Goal: Task Accomplishment & Management: Complete application form

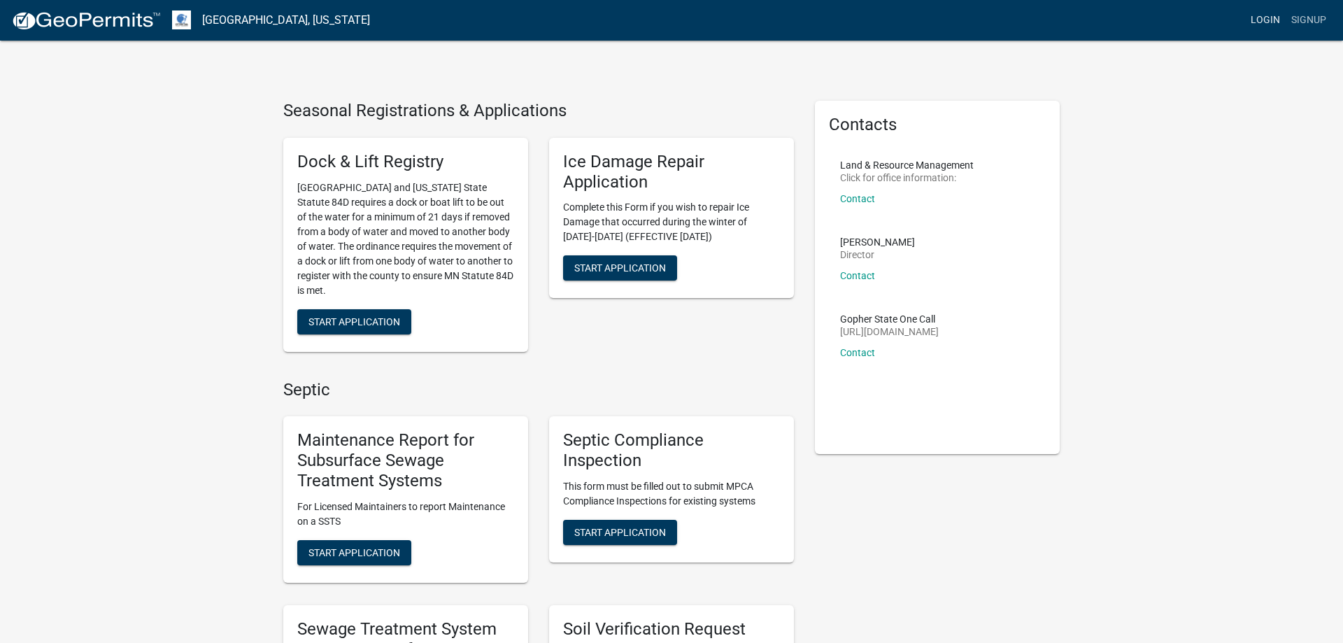
click at [1264, 23] on link "Login" at bounding box center [1265, 20] width 41 height 27
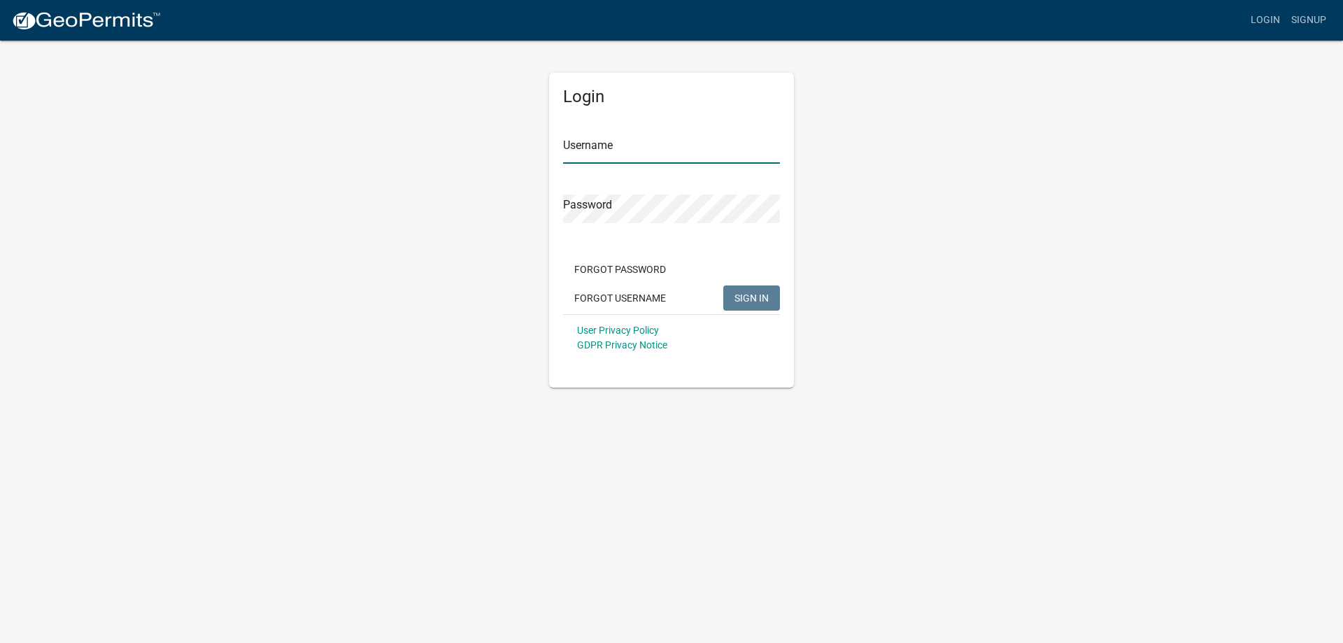
click at [607, 148] on input "Username" at bounding box center [671, 149] width 217 height 29
type input "MJevne"
click at [744, 309] on button "SIGN IN" at bounding box center [751, 297] width 57 height 25
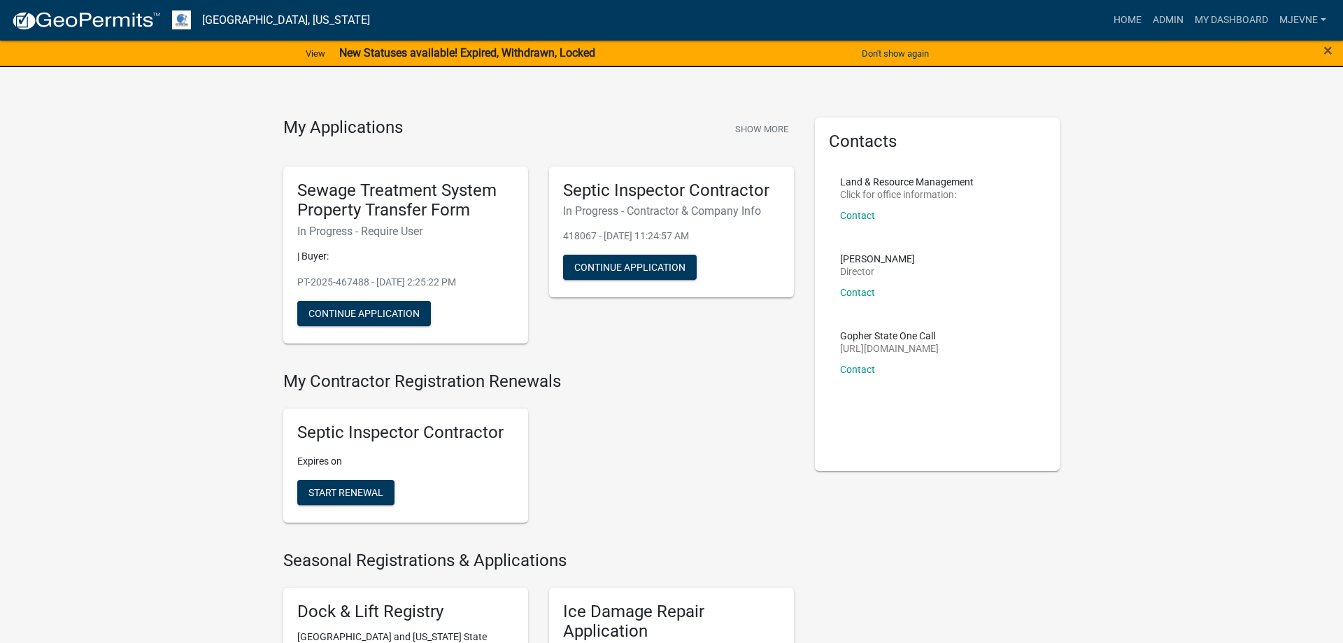
click at [1159, 20] on link "Admin" at bounding box center [1168, 20] width 42 height 27
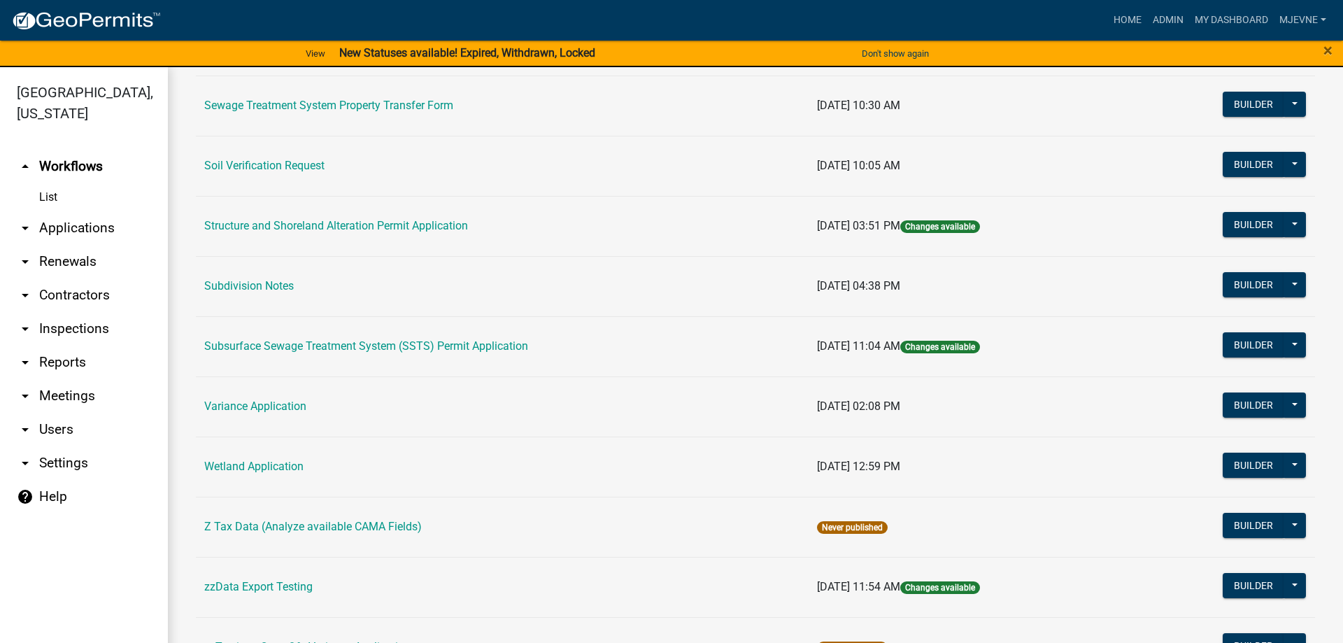
scroll to position [877, 0]
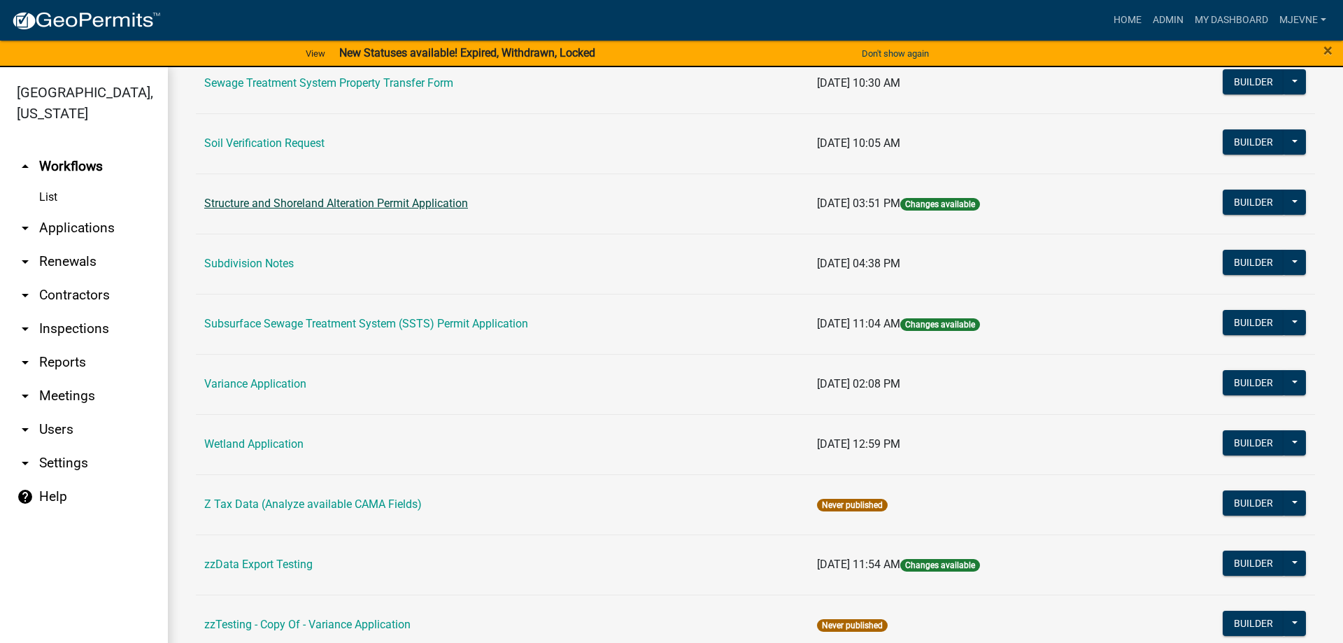
click at [356, 204] on link "Structure and Shoreland Alteration Permit Application" at bounding box center [336, 203] width 264 height 13
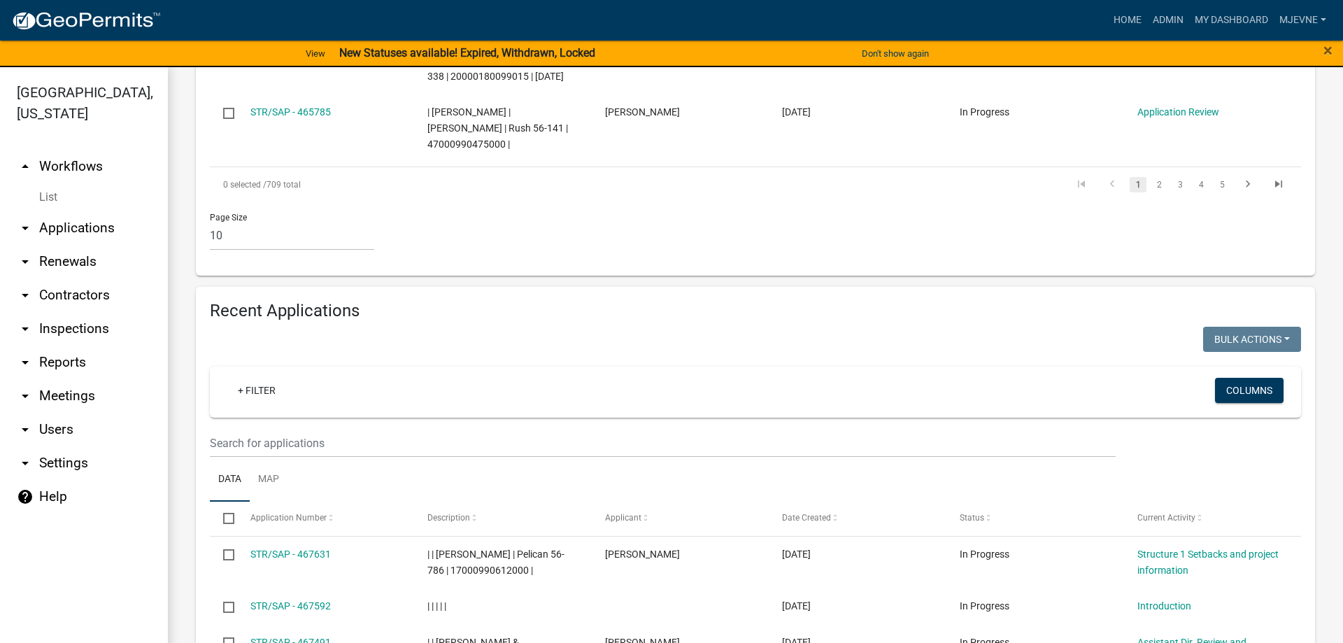
scroll to position [1082, 0]
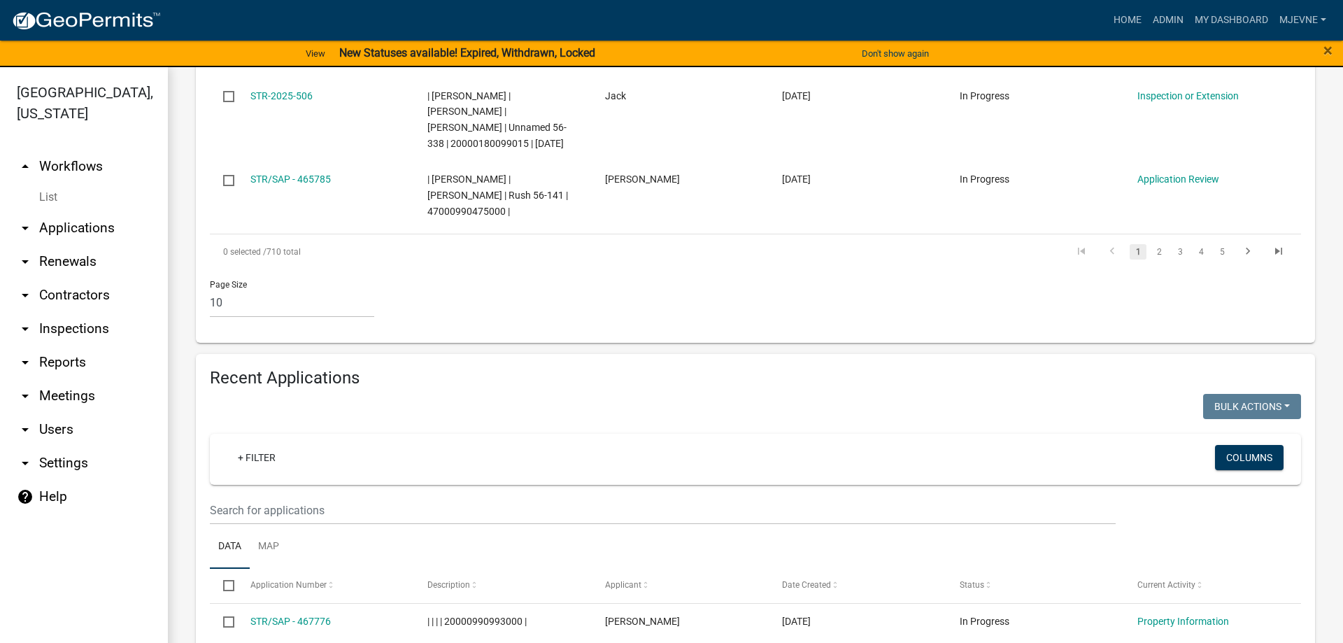
scroll to position [1191, 0]
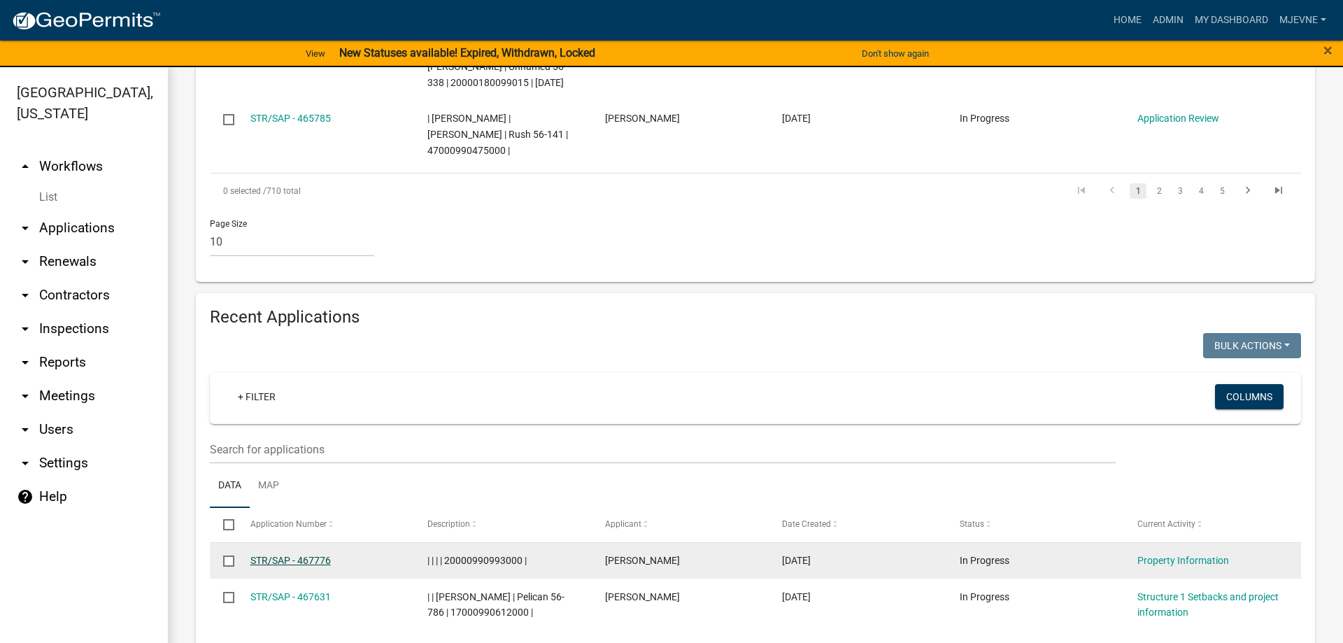
click at [269, 555] on link "STR/SAP - 467776" at bounding box center [290, 560] width 80 height 11
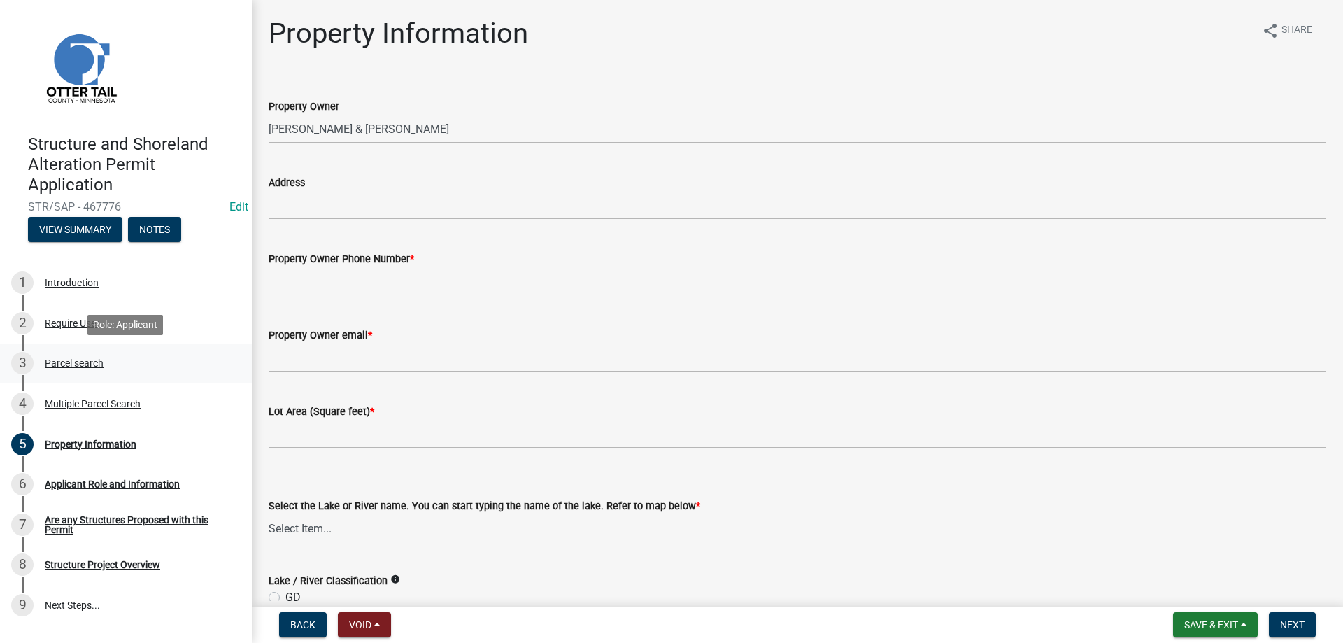
click at [63, 359] on div "Parcel search" at bounding box center [74, 363] width 59 height 10
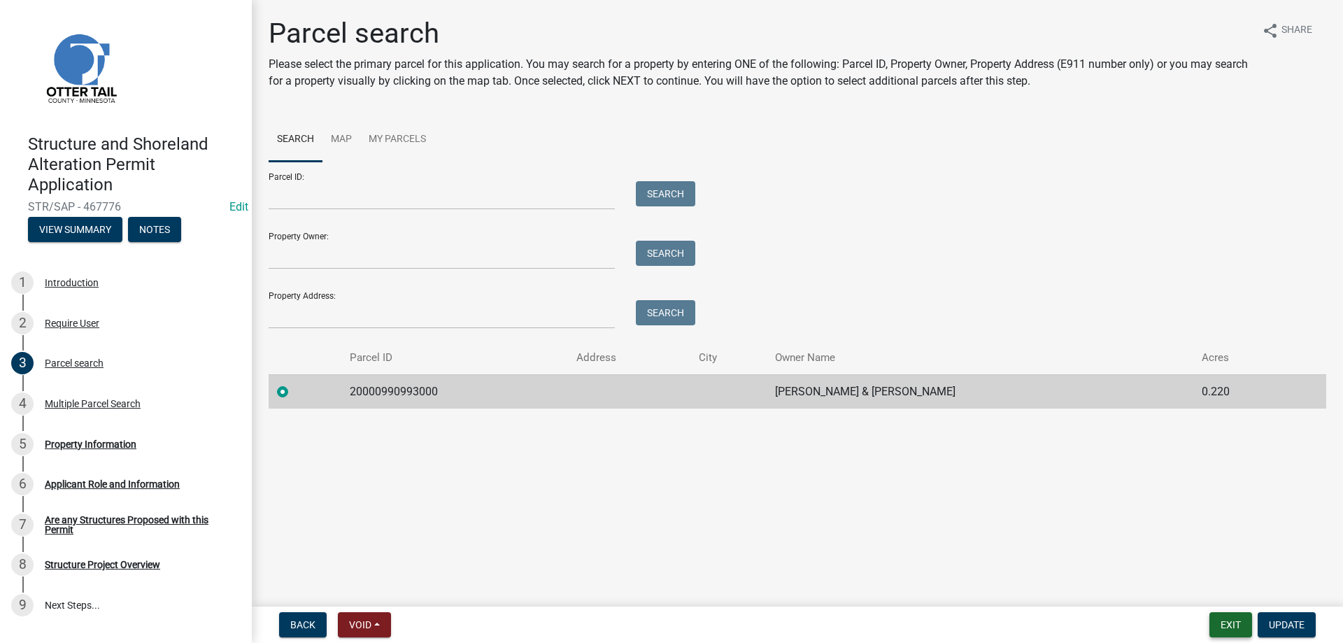
click at [1232, 623] on button "Exit" at bounding box center [1231, 624] width 43 height 25
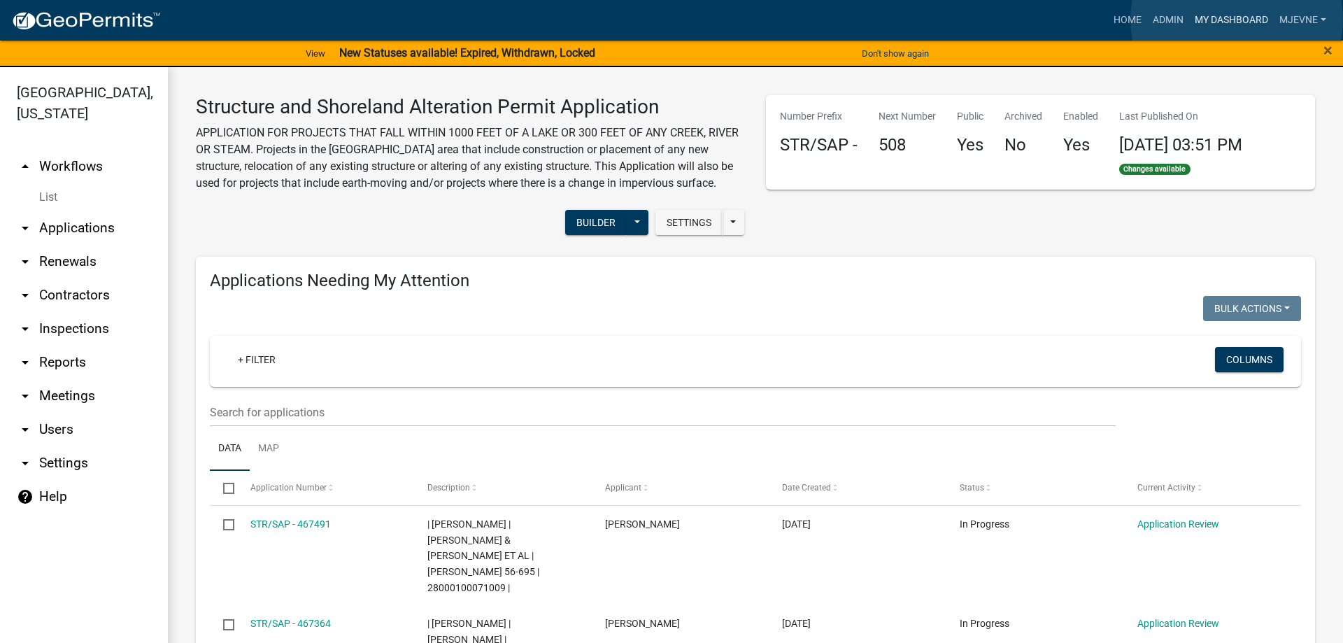
click at [1237, 20] on link "My Dashboard" at bounding box center [1231, 20] width 85 height 27
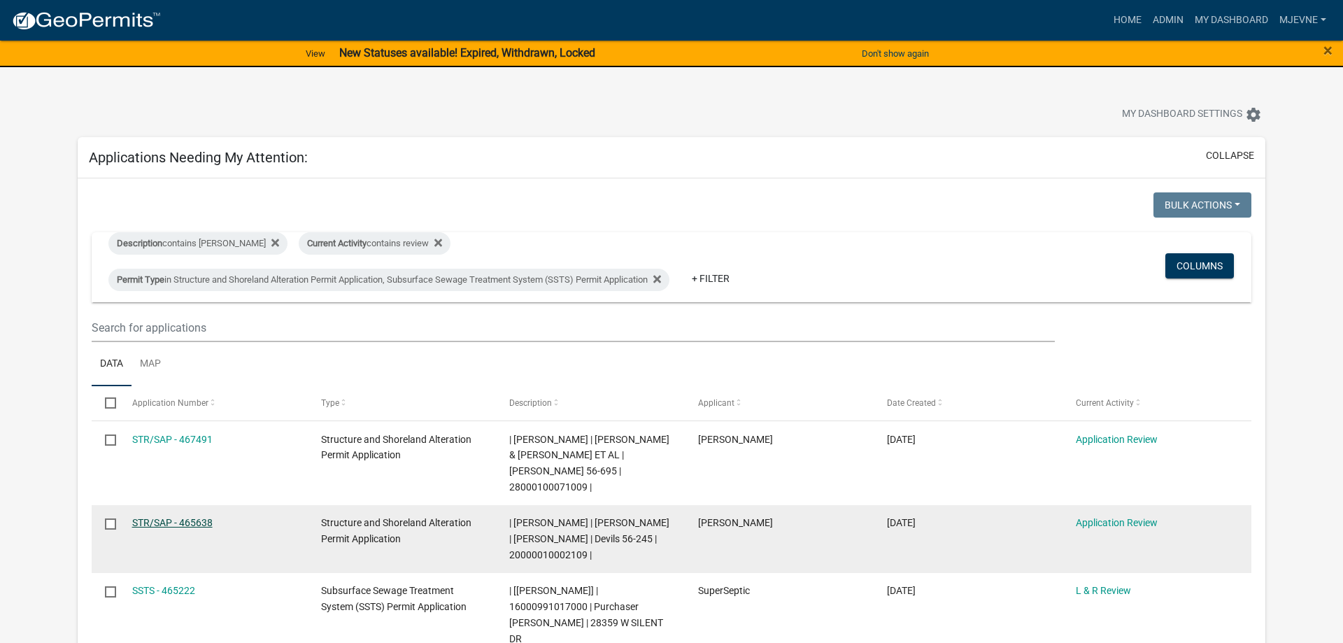
click at [160, 517] on link "STR/SAP - 465638" at bounding box center [172, 522] width 80 height 11
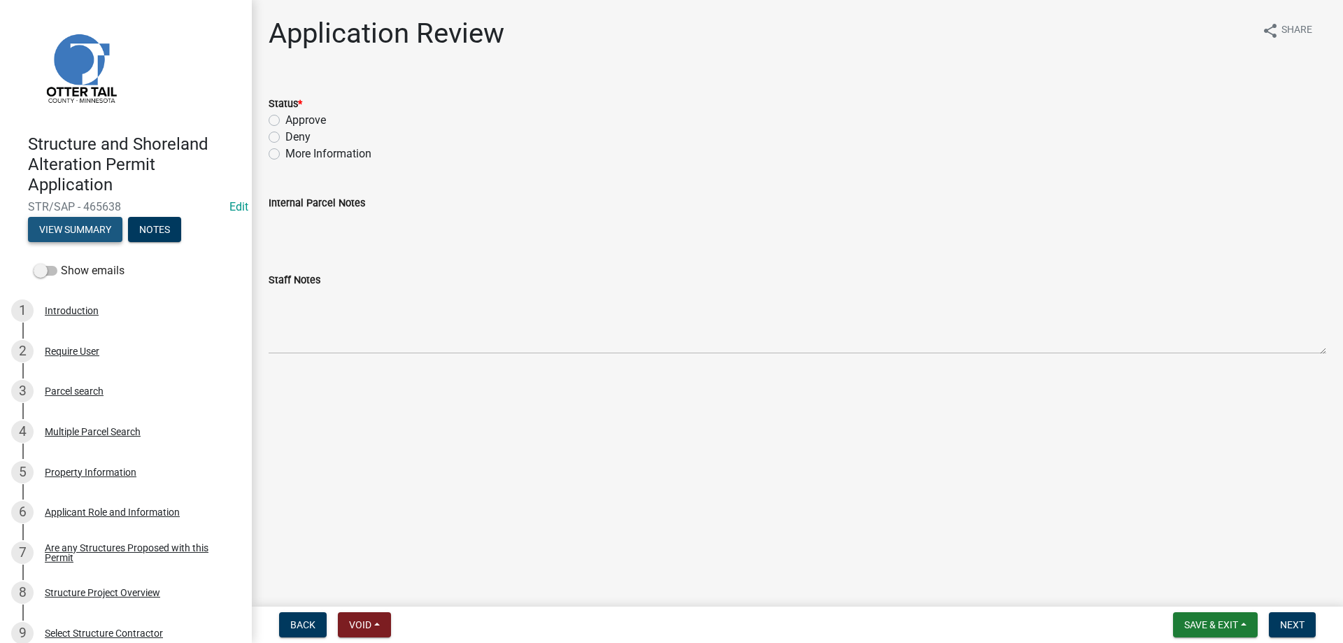
click at [66, 226] on button "View Summary" at bounding box center [75, 229] width 94 height 25
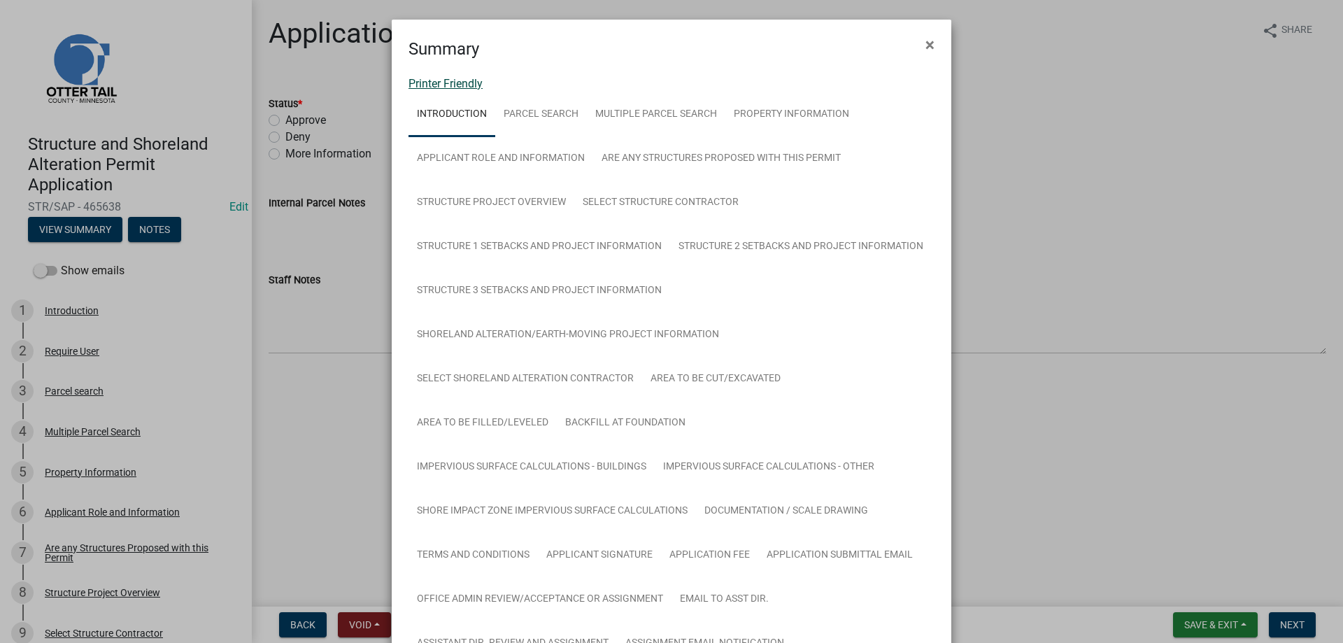
click at [460, 83] on link "Printer Friendly" at bounding box center [446, 83] width 74 height 13
click at [929, 46] on span "×" at bounding box center [930, 45] width 9 height 20
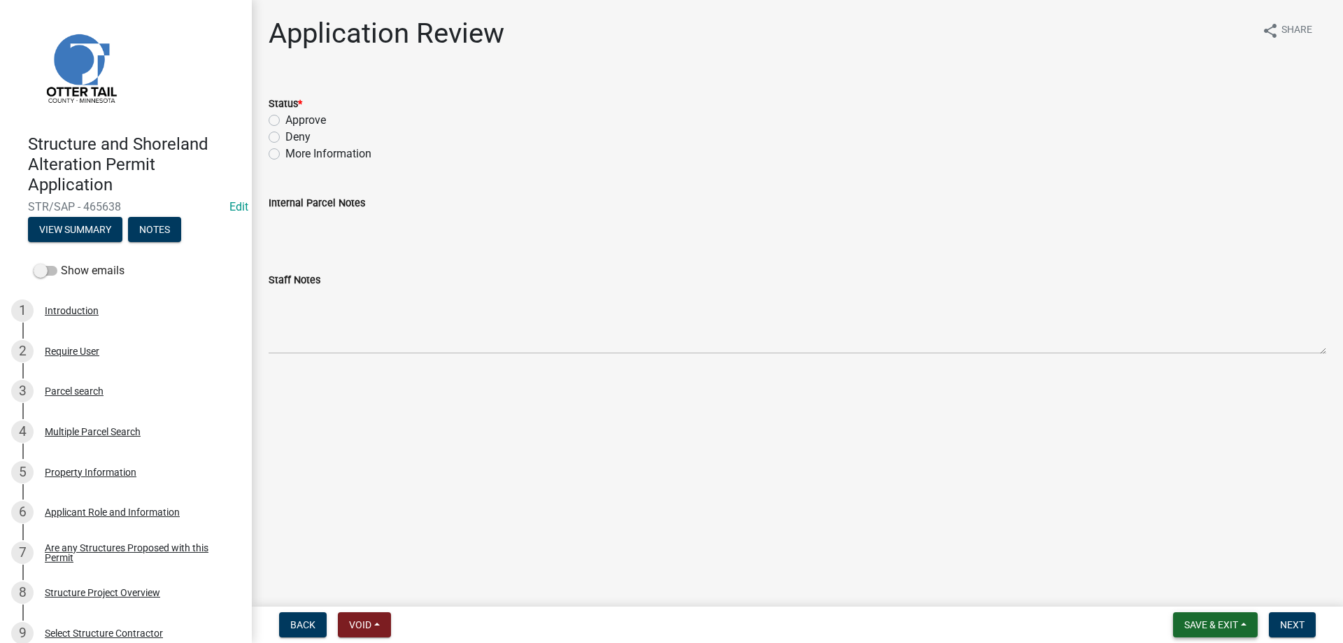
click at [1207, 629] on span "Save & Exit" at bounding box center [1211, 624] width 54 height 11
click at [1172, 591] on button "Save & Exit" at bounding box center [1202, 589] width 112 height 34
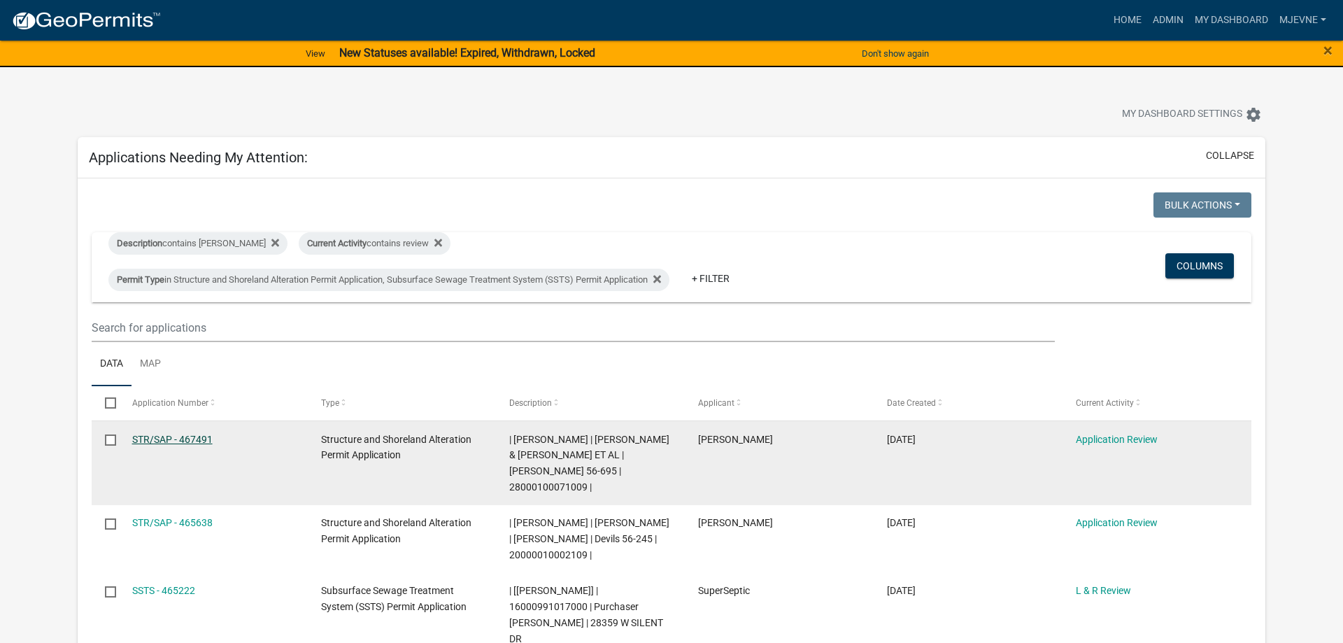
click at [150, 439] on link "STR/SAP - 467491" at bounding box center [172, 439] width 80 height 11
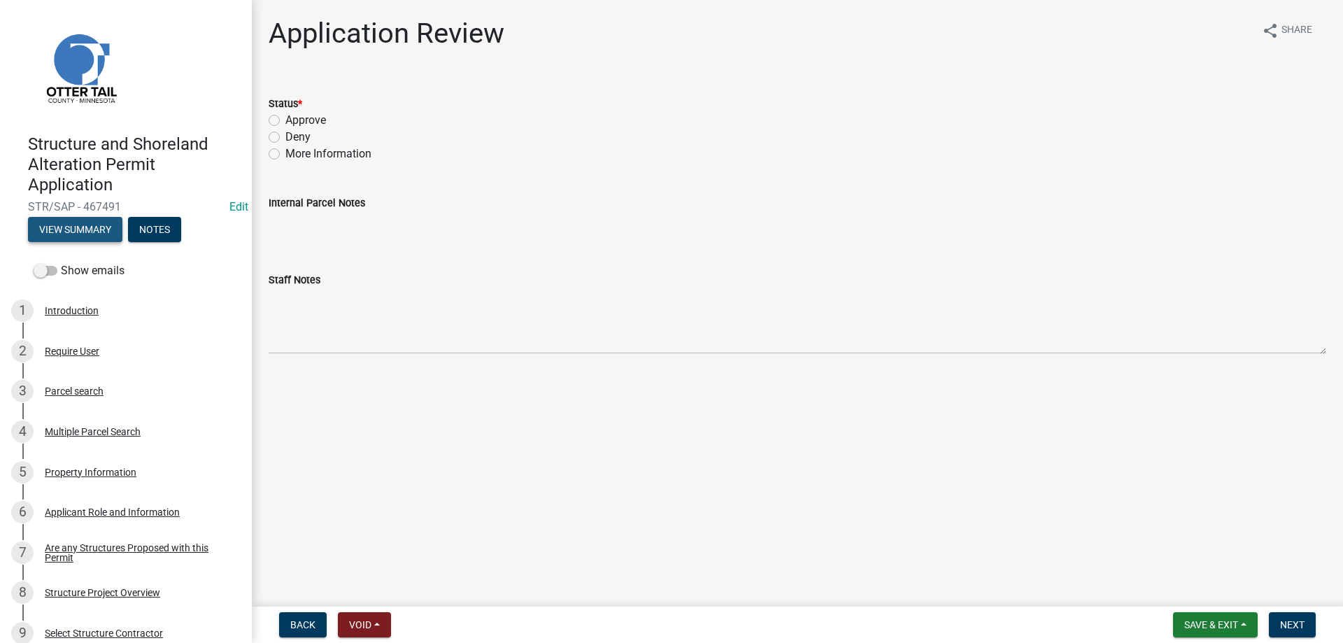
click at [66, 235] on button "View Summary" at bounding box center [75, 229] width 94 height 25
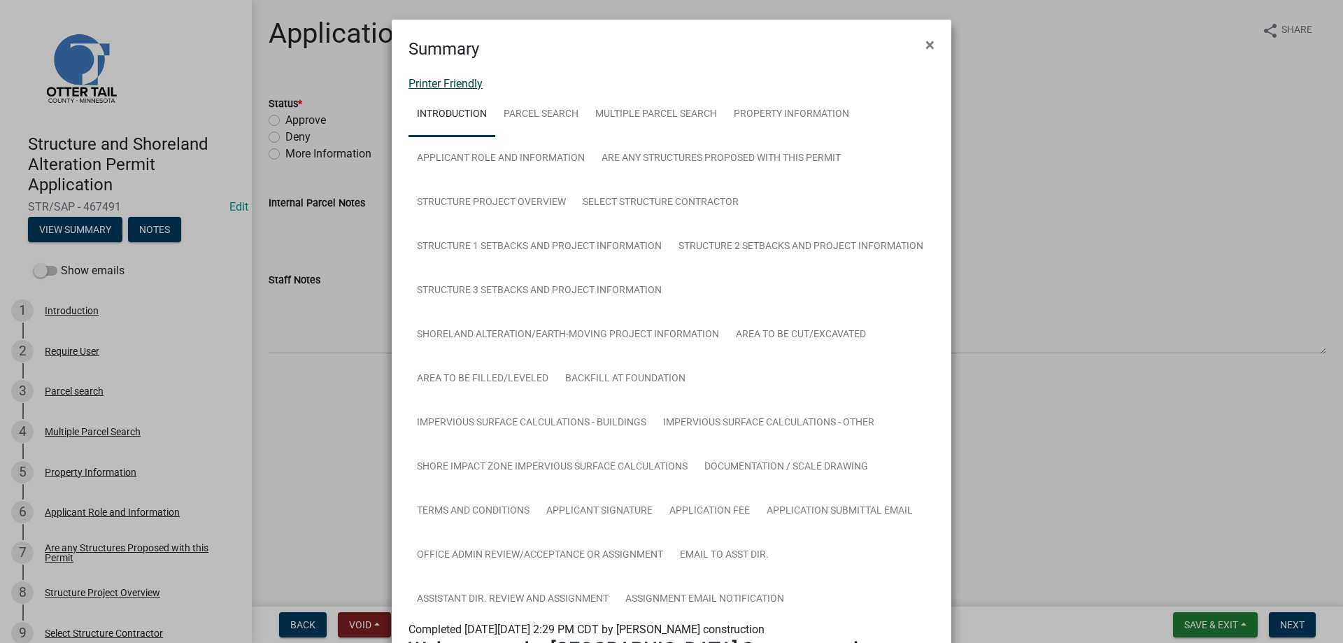
click at [441, 84] on link "Printer Friendly" at bounding box center [446, 83] width 74 height 13
click at [923, 45] on button "×" at bounding box center [929, 44] width 31 height 39
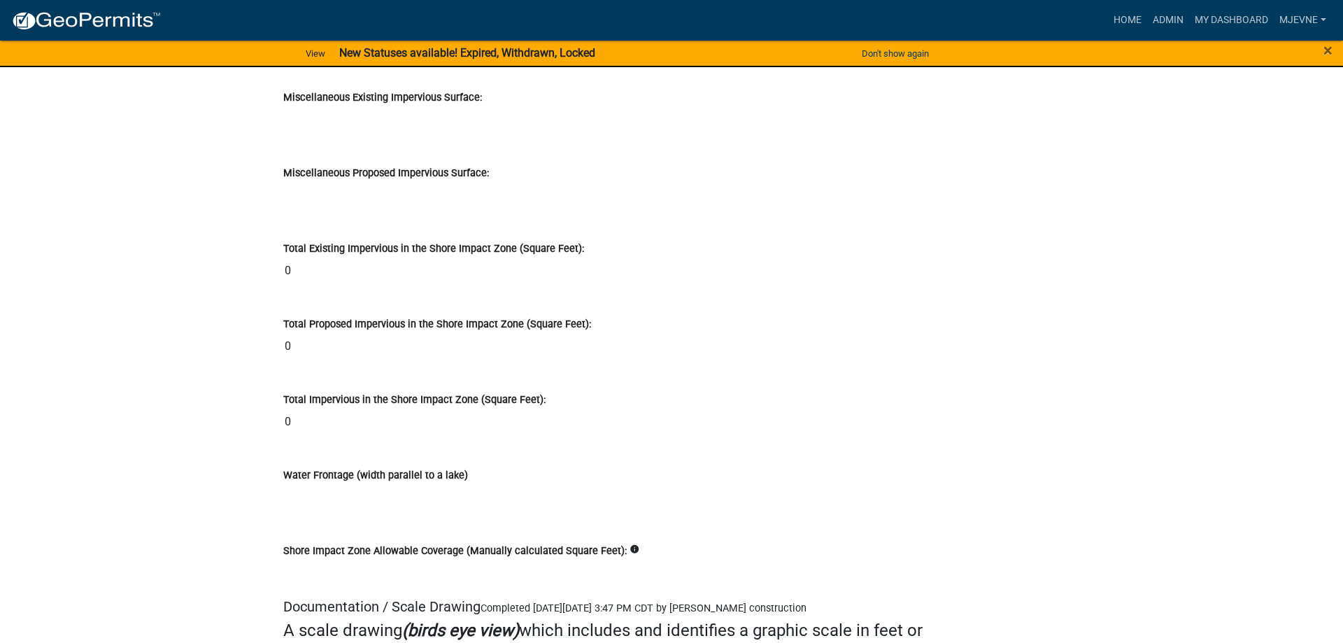
scroll to position [18910, 0]
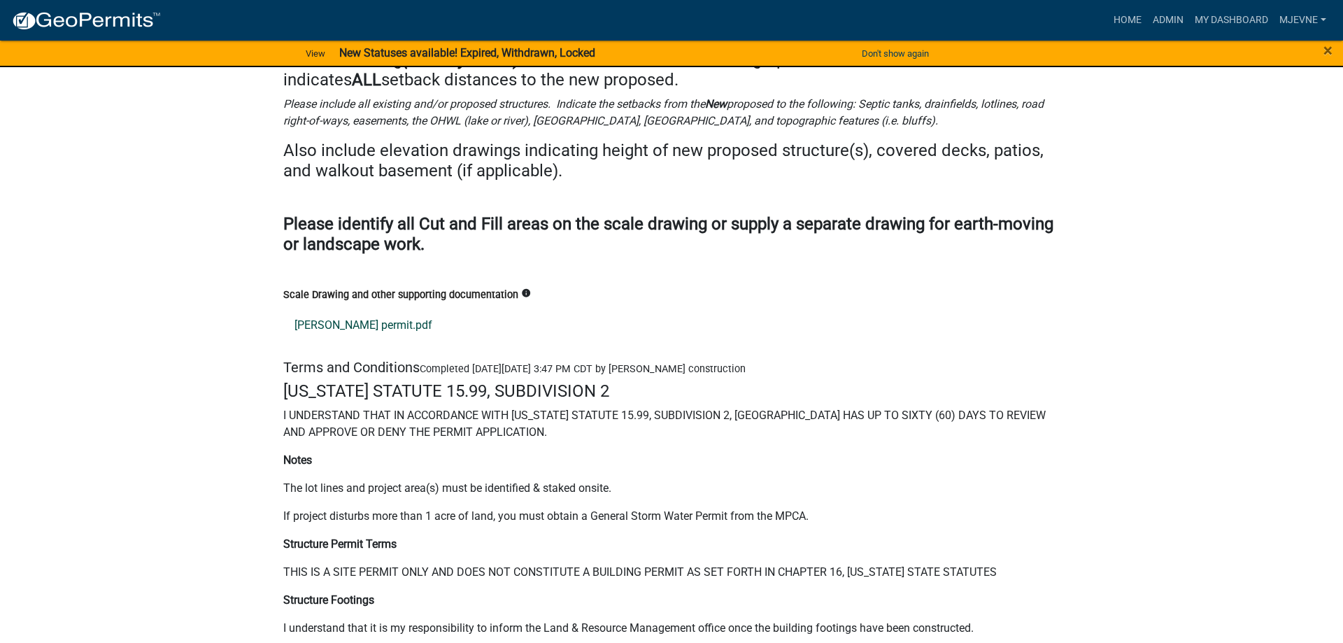
click at [327, 342] on link "[PERSON_NAME] permit.pdf" at bounding box center [671, 326] width 777 height 34
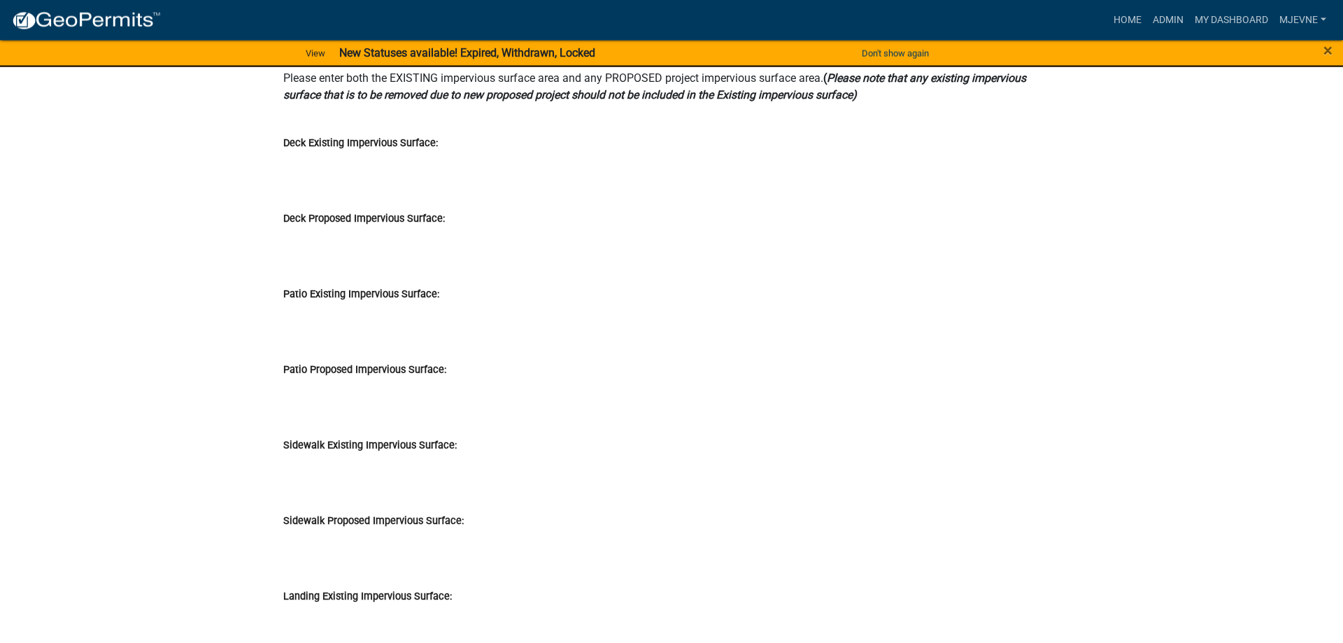
scroll to position [14843, 0]
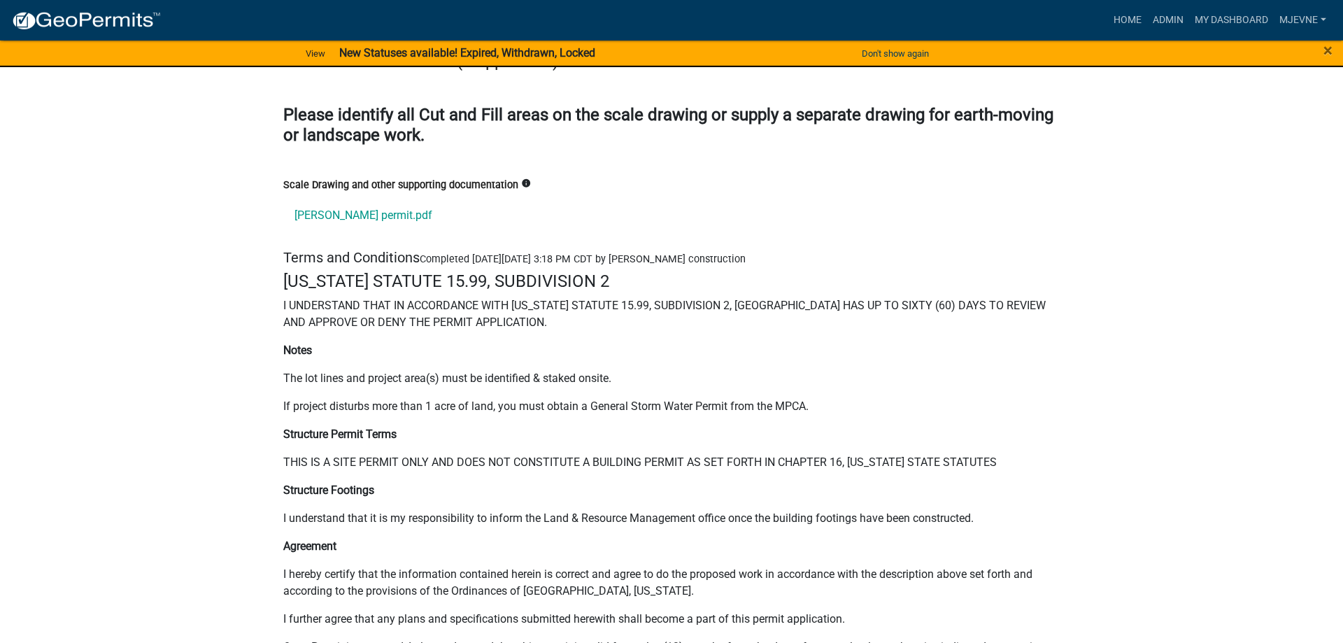
scroll to position [18696, 0]
click at [323, 225] on link "waterman permit.pdf" at bounding box center [671, 215] width 777 height 34
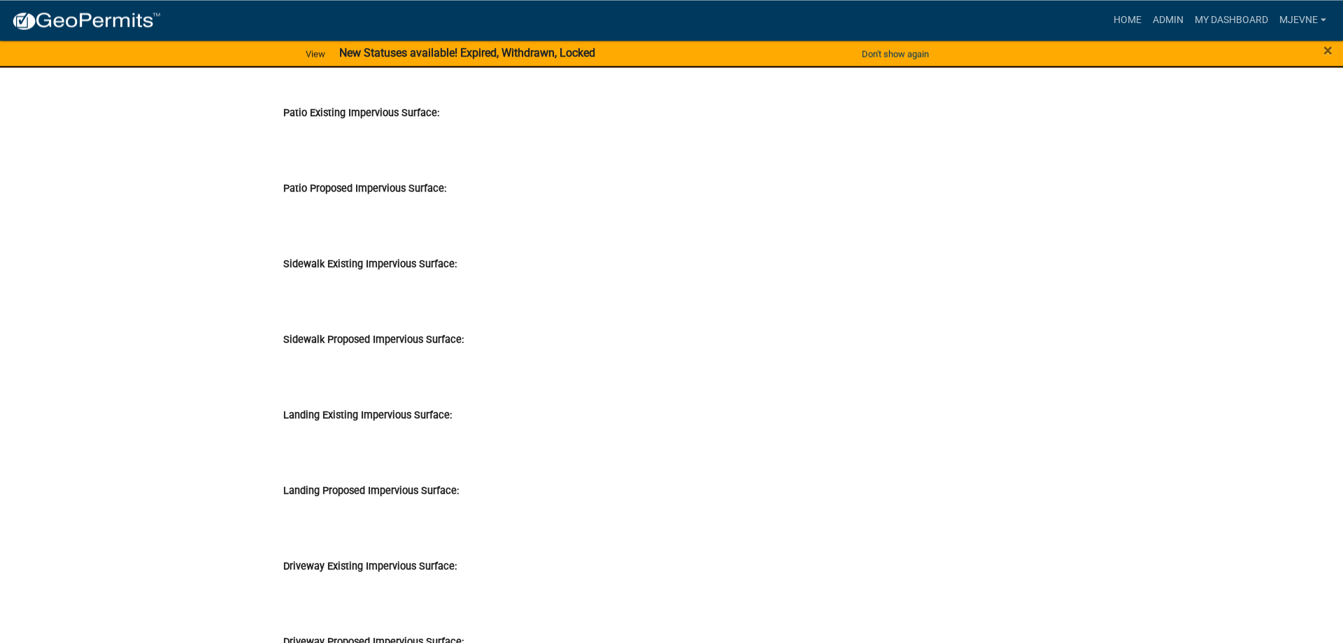
scroll to position [16912, 0]
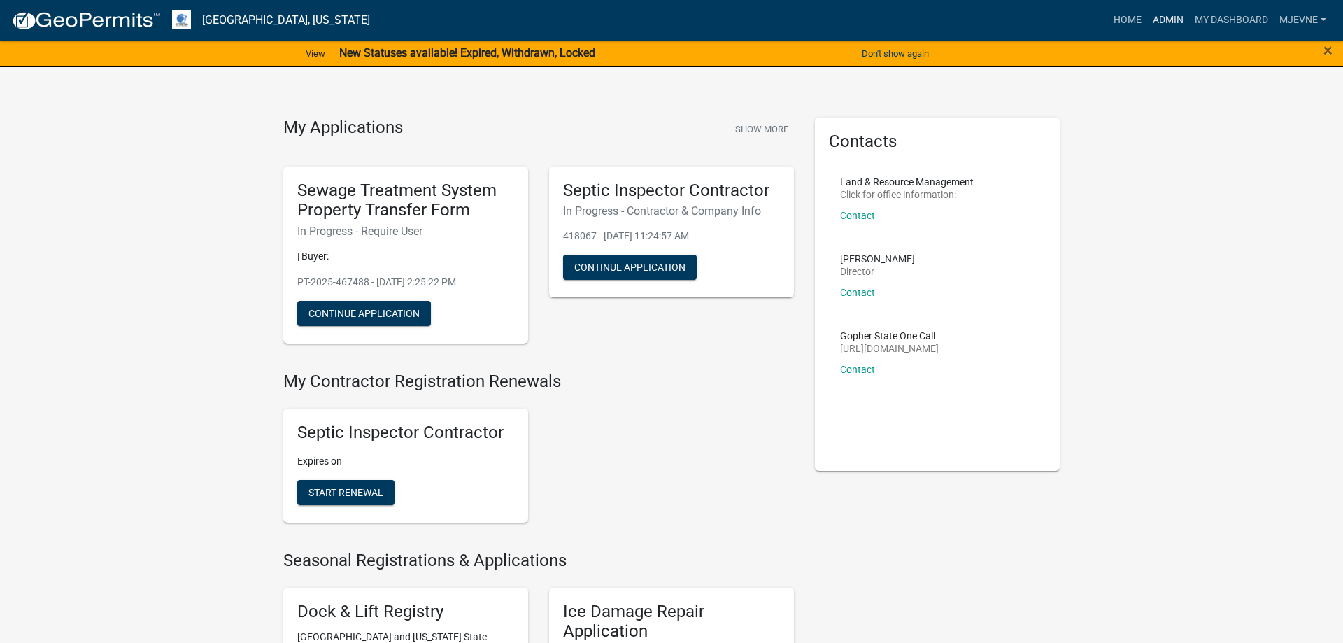
click at [1173, 21] on link "Admin" at bounding box center [1168, 20] width 42 height 27
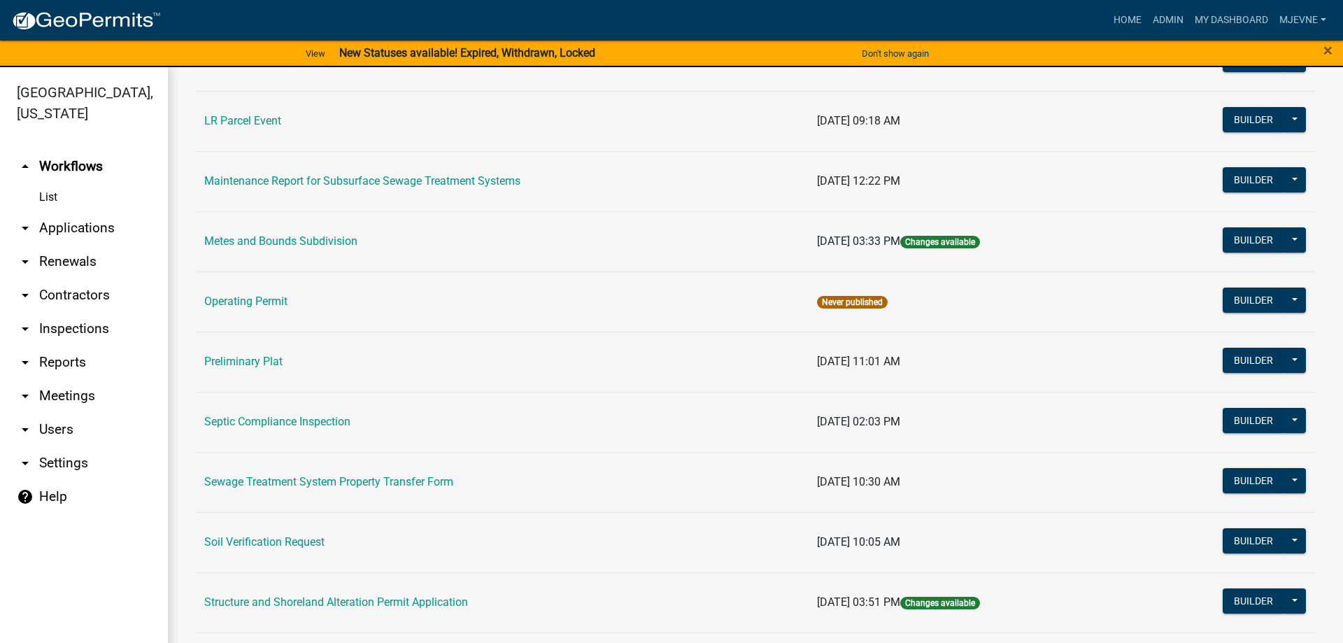
scroll to position [798, 0]
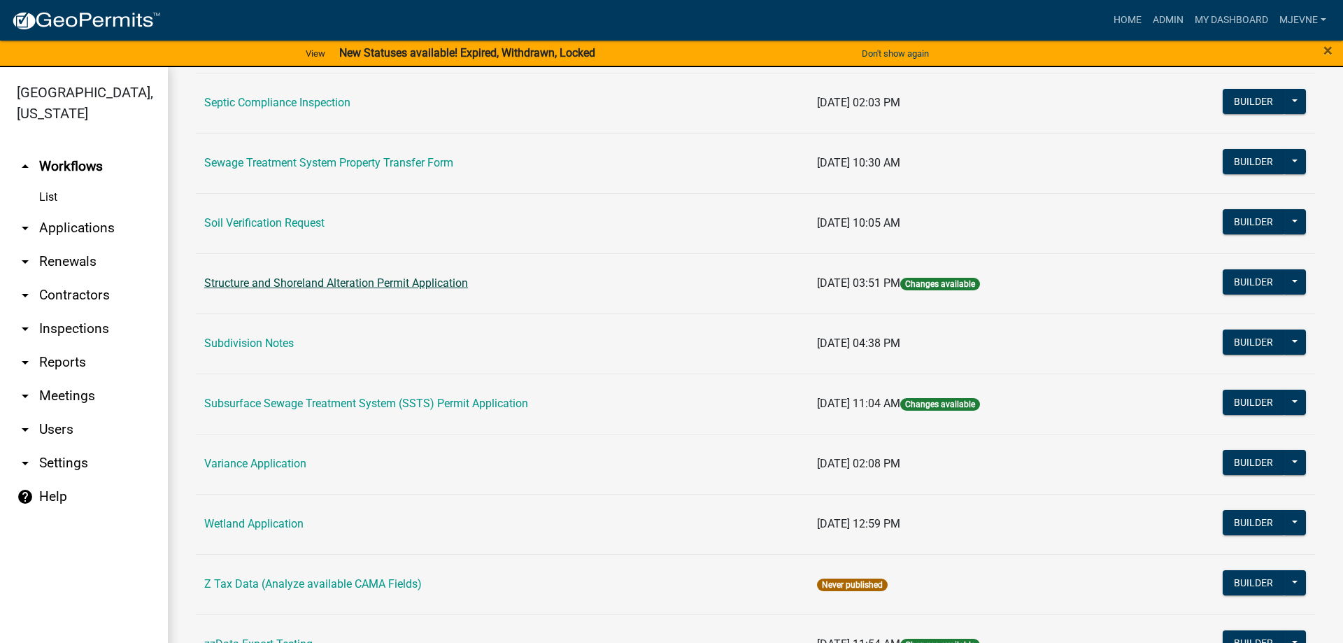
click at [354, 285] on link "Structure and Shoreland Alteration Permit Application" at bounding box center [336, 282] width 264 height 13
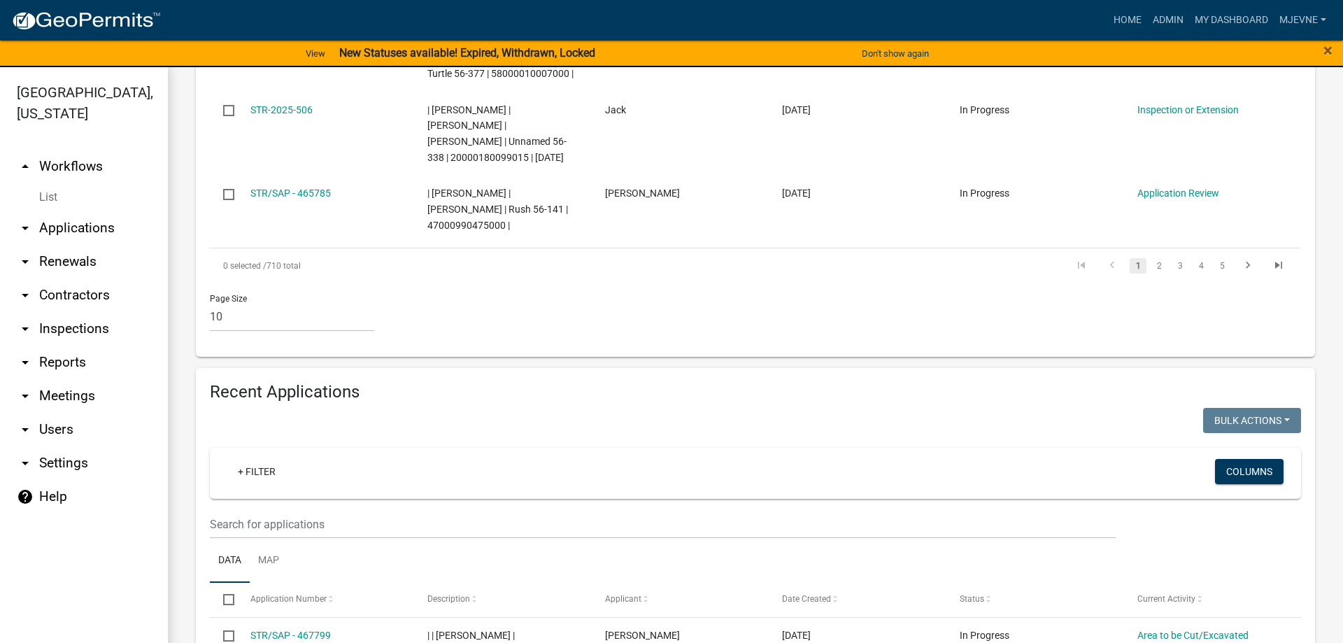
scroll to position [1436, 0]
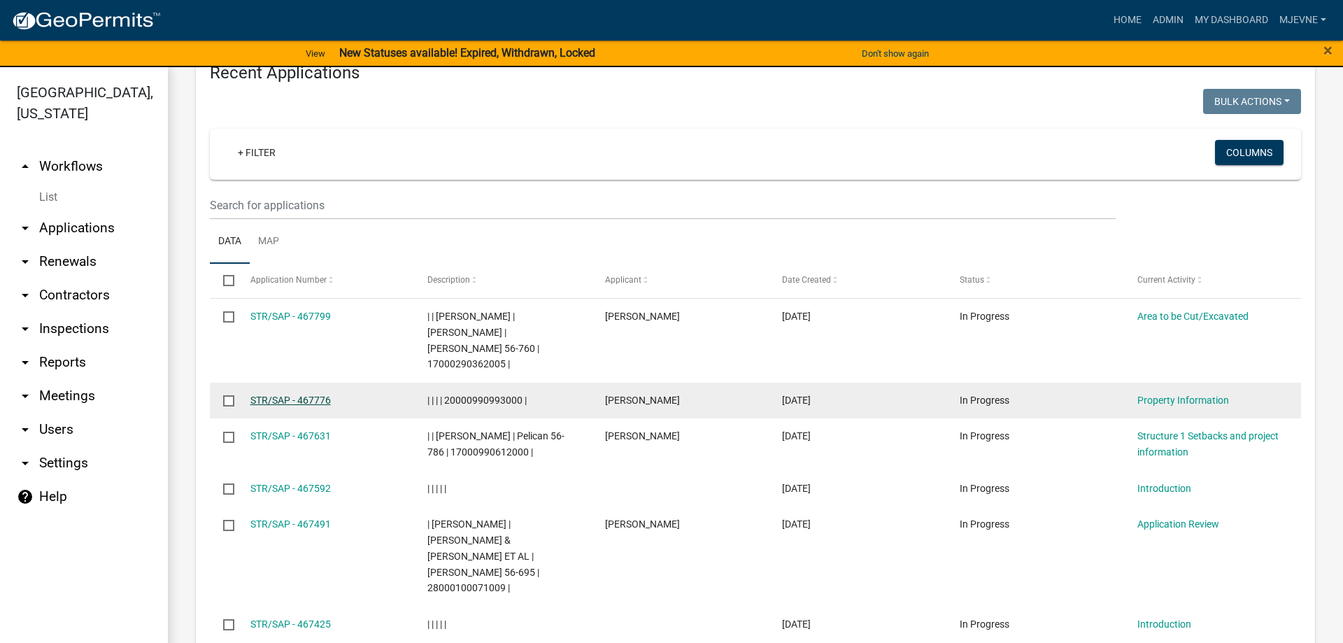
click at [278, 395] on link "STR/SAP - 467776" at bounding box center [290, 400] width 80 height 11
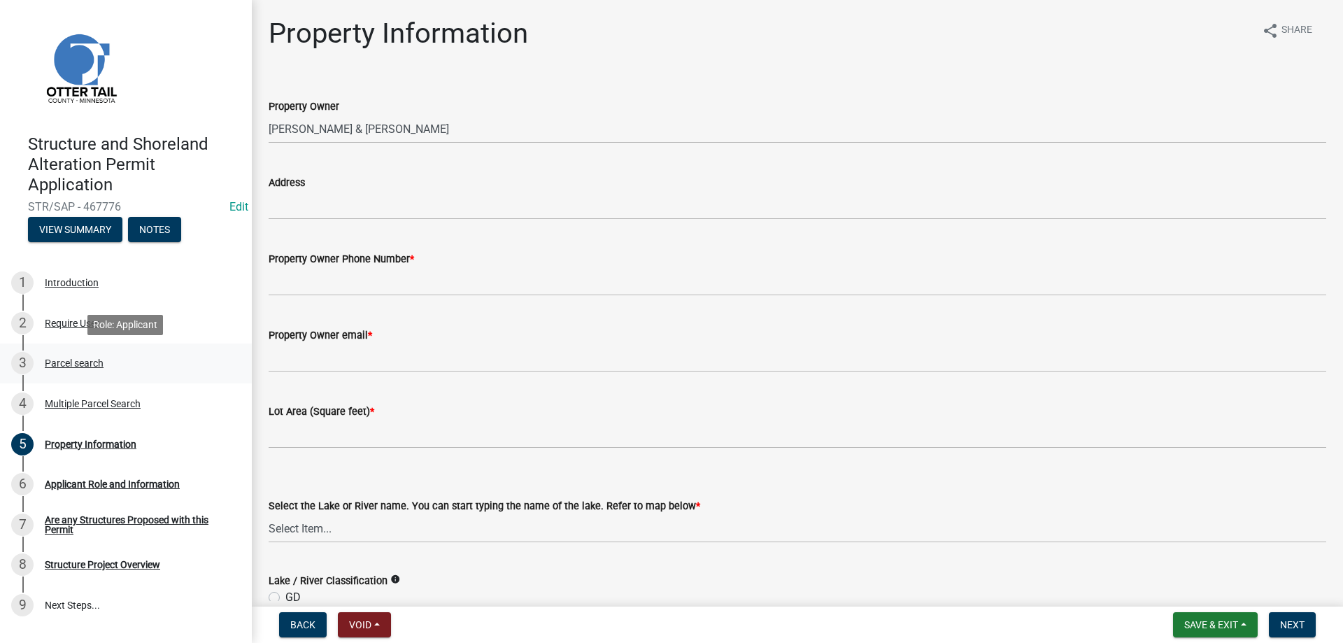
click at [67, 360] on div "Parcel search" at bounding box center [74, 363] width 59 height 10
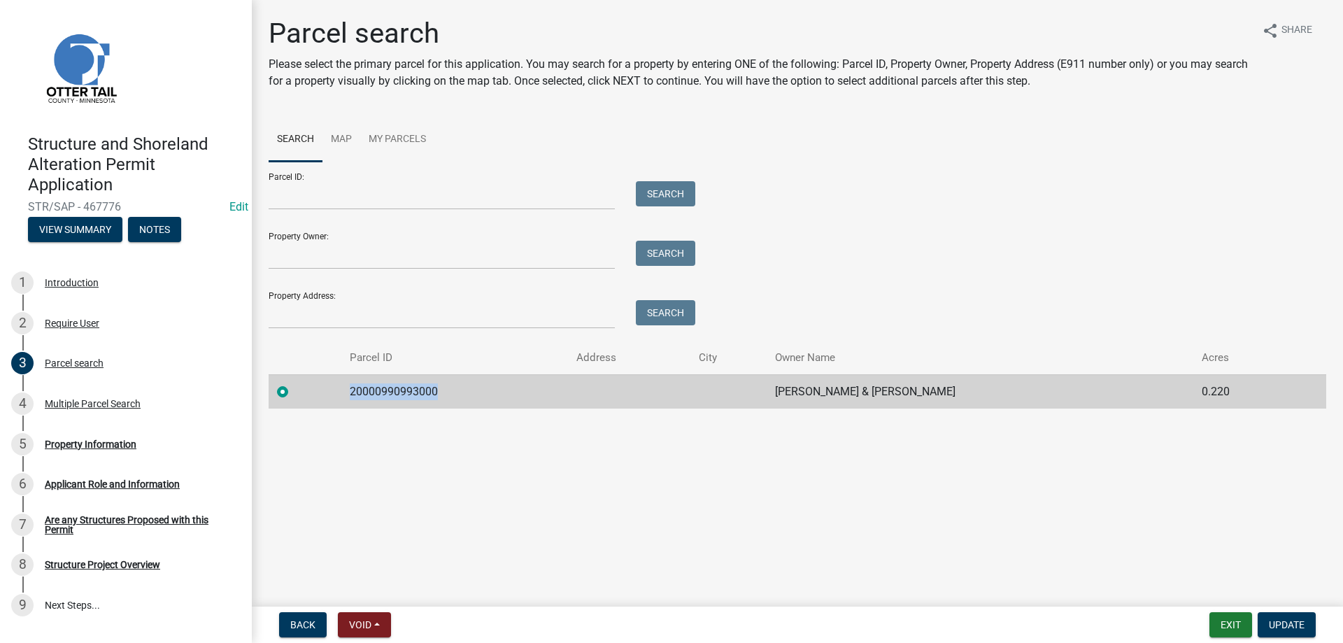
drag, startPoint x: 439, startPoint y: 392, endPoint x: 346, endPoint y: 390, distance: 93.1
click at [346, 390] on td "20000990993000" at bounding box center [454, 391] width 227 height 34
copy td "20000990993000"
click at [376, 518] on main "Parcel search Please select the primary parcel for this application. You may se…" at bounding box center [797, 300] width 1091 height 601
click at [88, 441] on div "Property Information" at bounding box center [91, 444] width 92 height 10
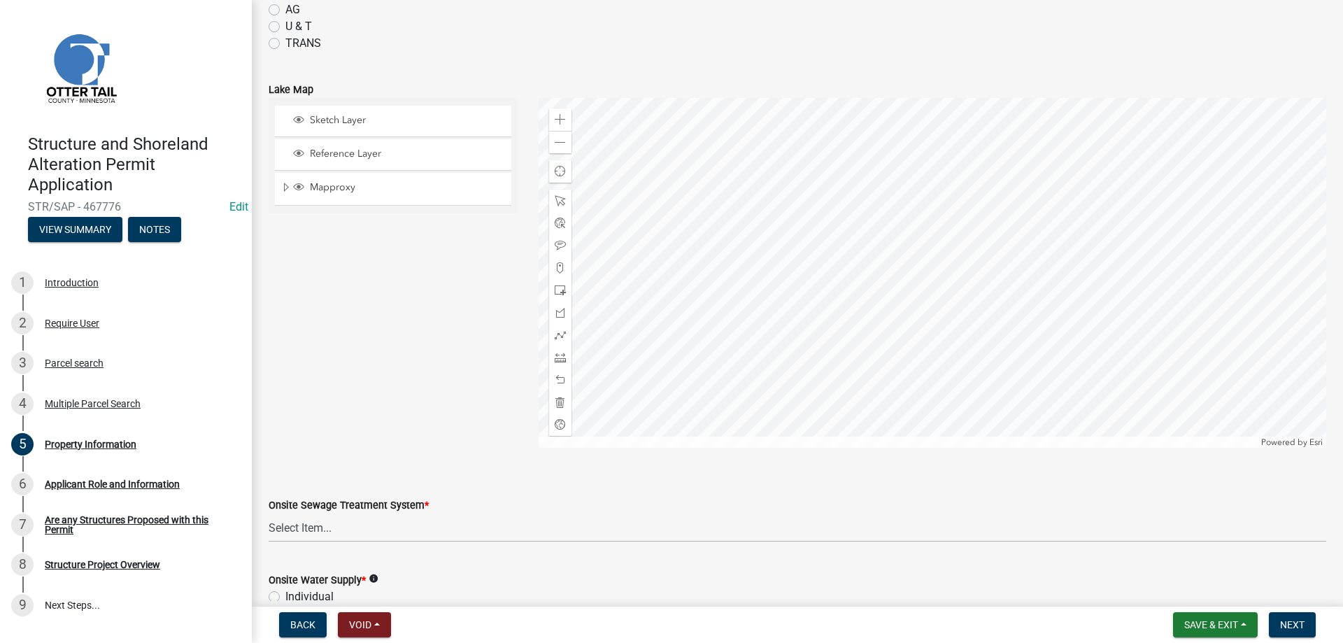
scroll to position [798, 0]
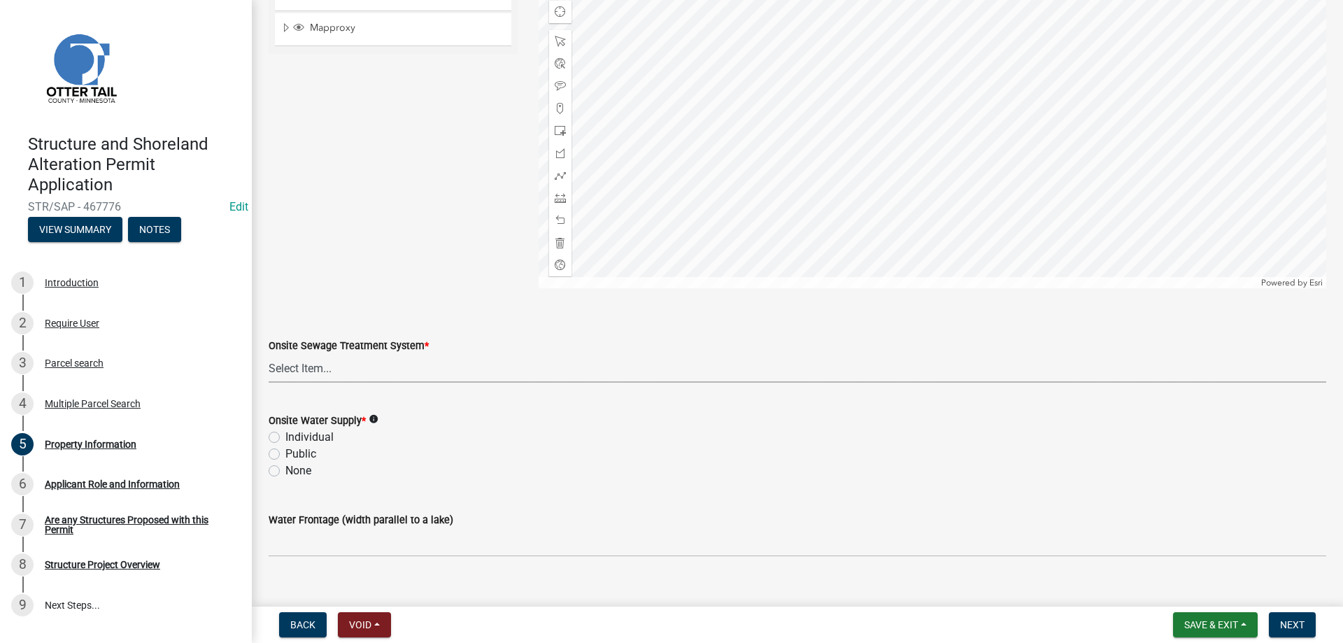
click at [307, 376] on select "Select Item... L&R Certificate of Compliance within 5yrs Compliance Inspection …" at bounding box center [798, 368] width 1058 height 29
click at [480, 311] on div "Onsite Sewage Treatment System * Select Item... L&R Certificate of Compliance w…" at bounding box center [798, 342] width 1058 height 82
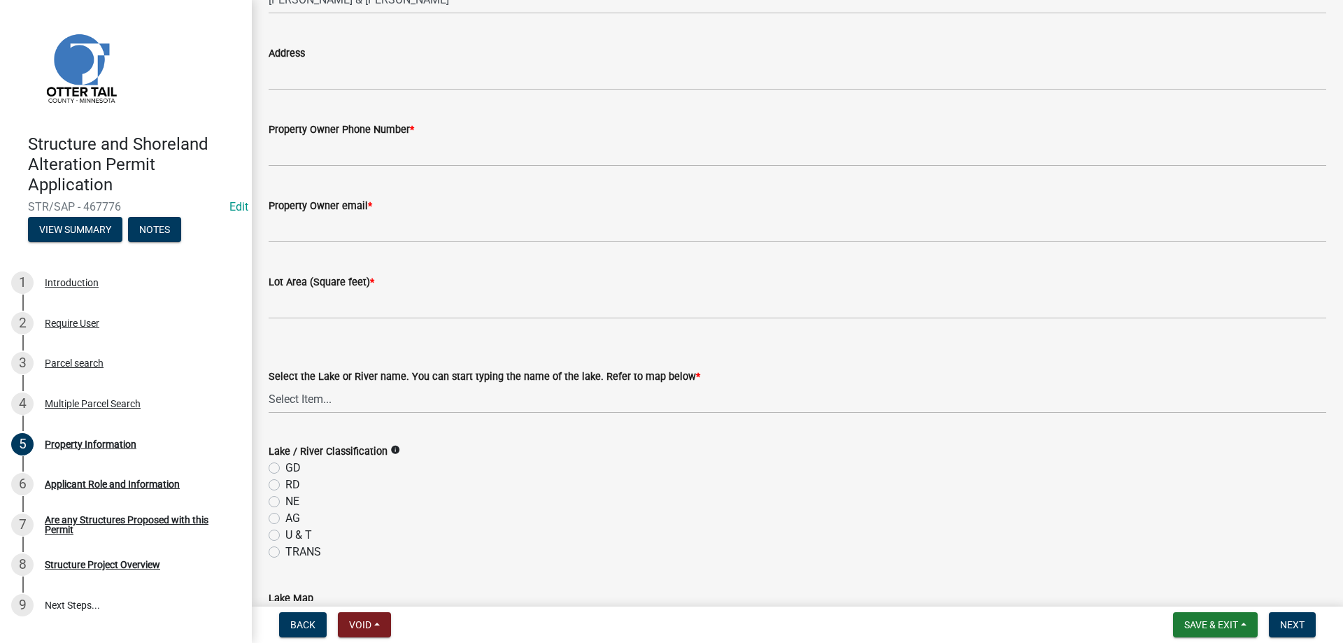
scroll to position [0, 0]
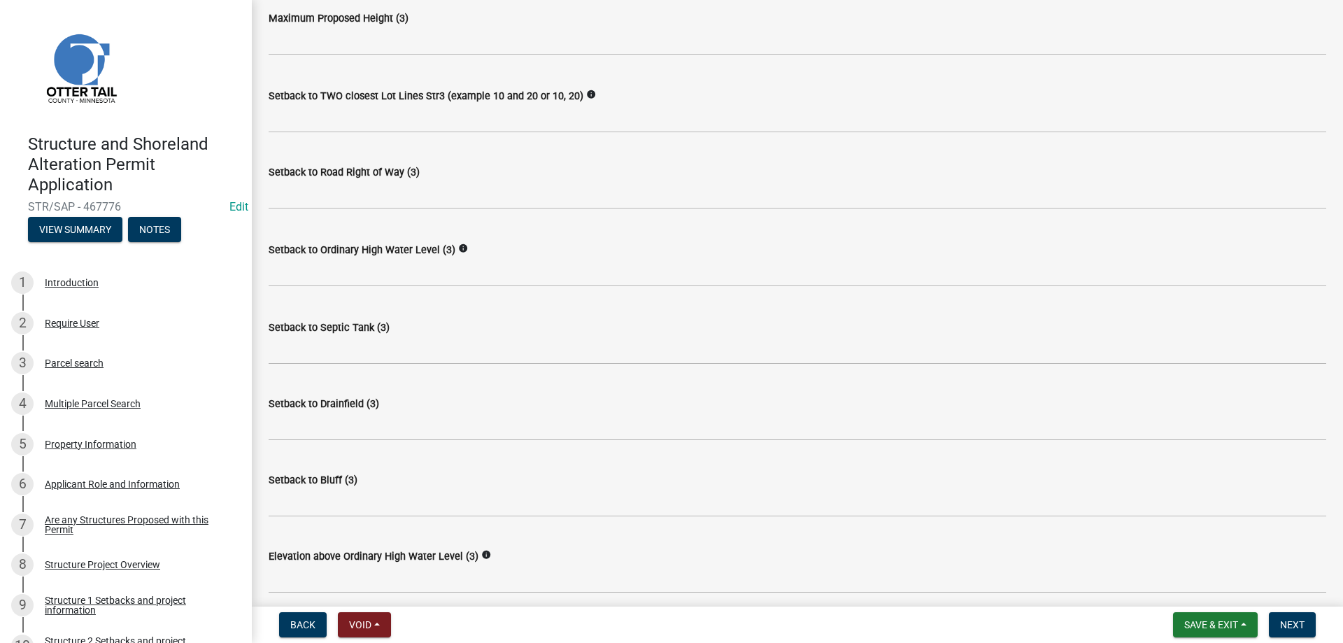
scroll to position [1235, 0]
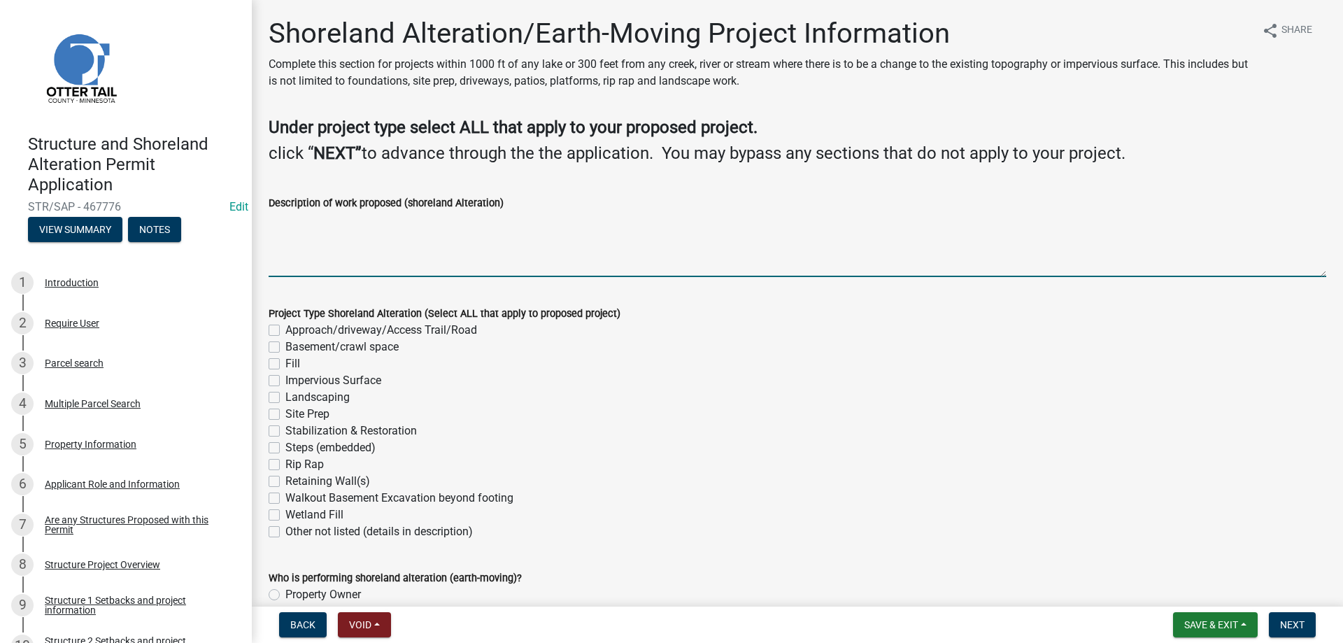
click at [292, 241] on textarea "Description of work proposed (shoreland Alteration)" at bounding box center [798, 244] width 1058 height 66
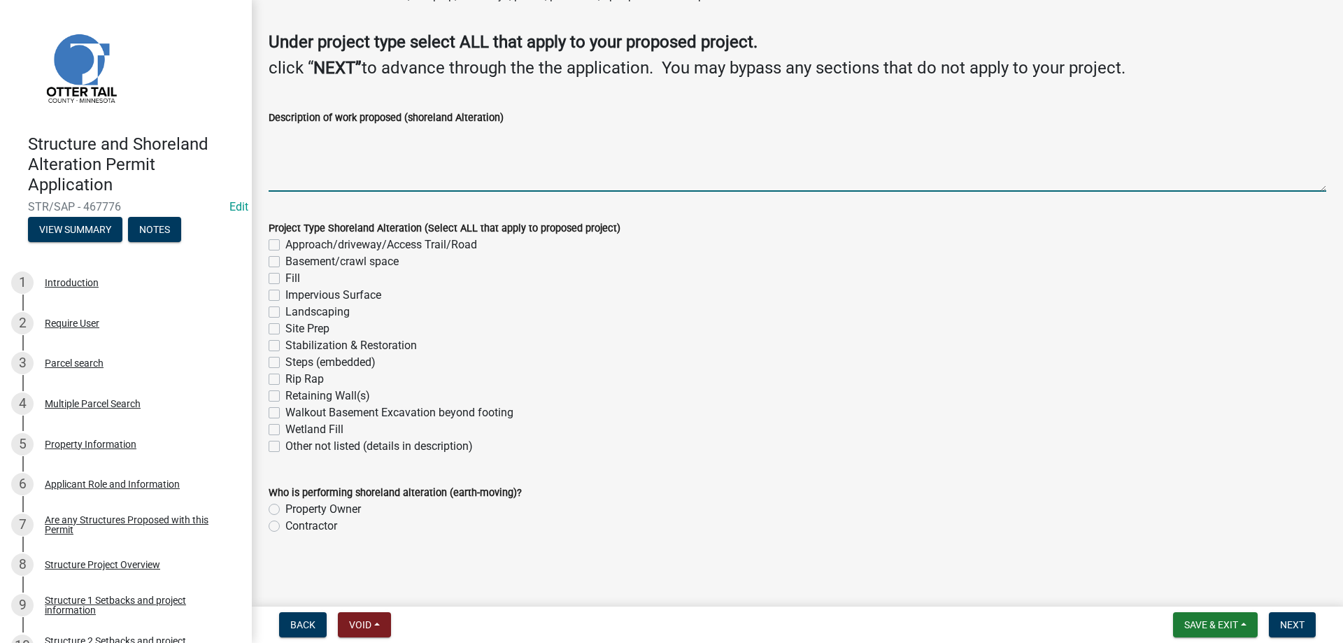
scroll to position [86, 0]
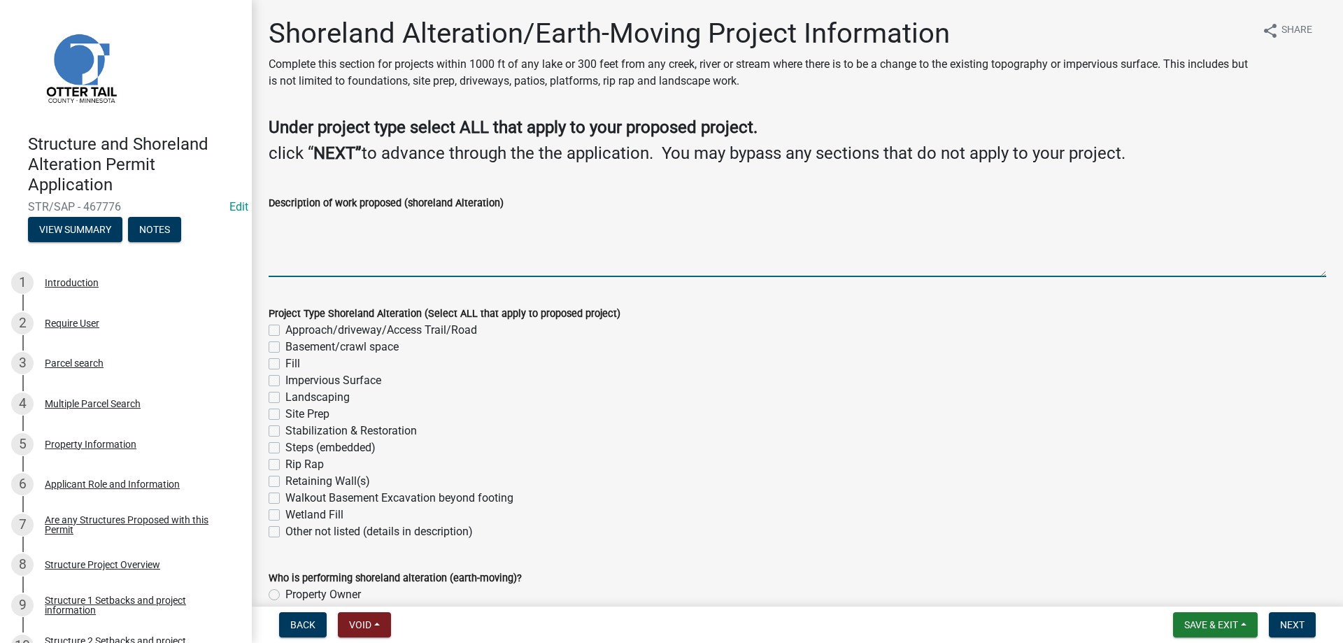
click at [308, 247] on textarea "Description of work proposed (shoreland Alteration)" at bounding box center [798, 244] width 1058 height 66
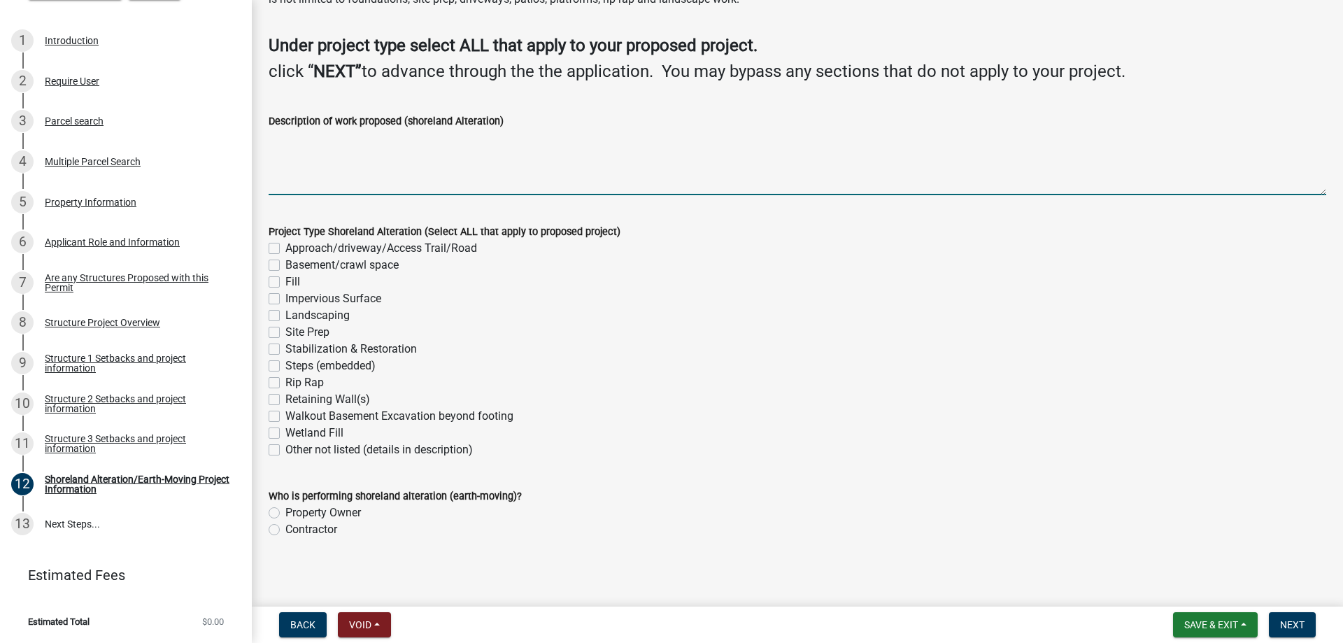
scroll to position [86, 0]
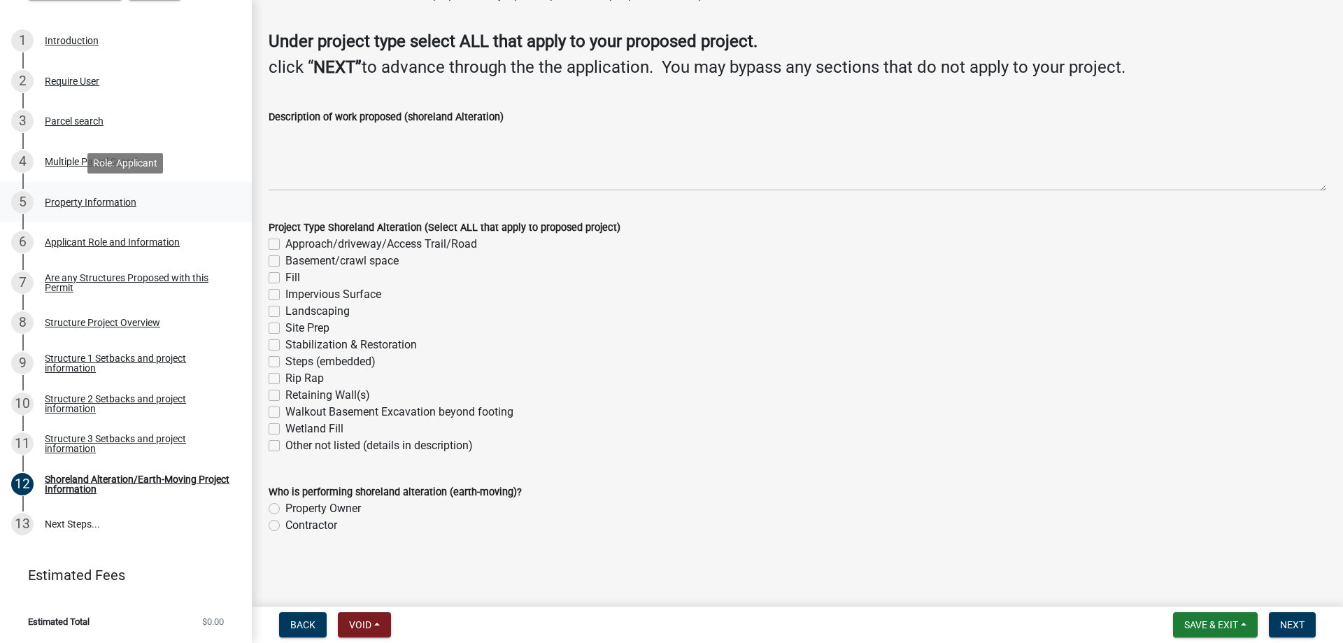
click at [65, 206] on div "Property Information" at bounding box center [91, 202] width 92 height 10
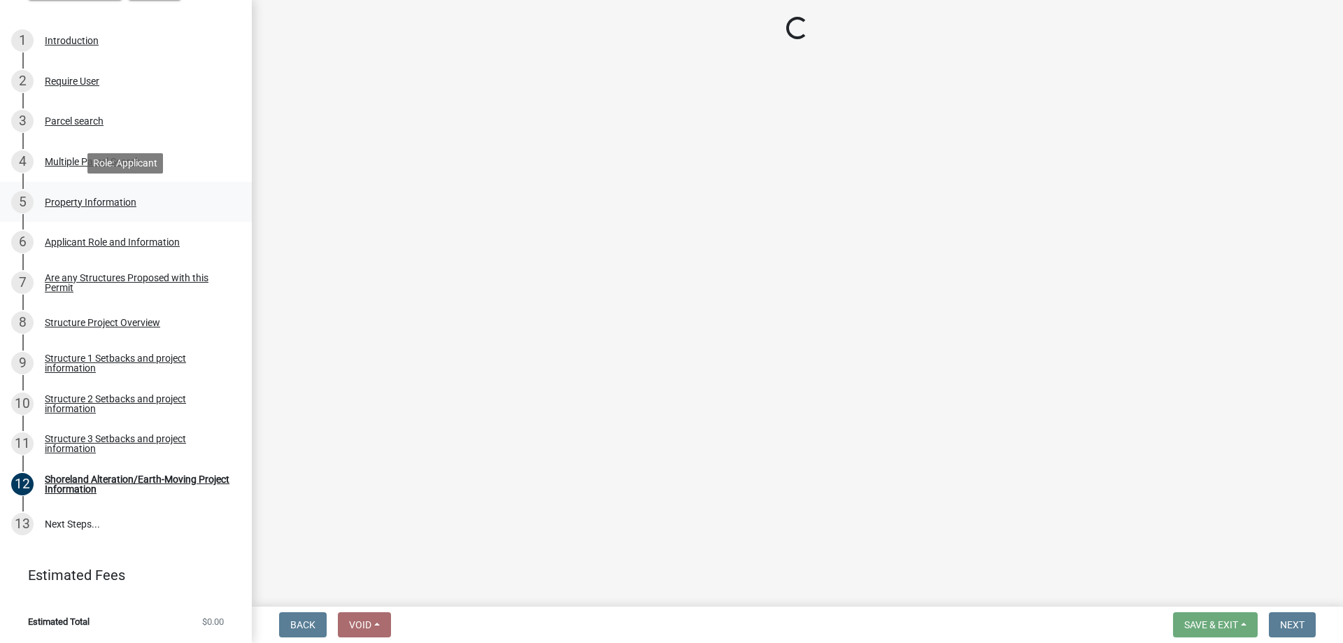
scroll to position [0, 0]
select select "99825219-5d90-43e3-9ac2-9b513b3a7be1"
select select "9233bc03-43b7-4bc3-a622-0f4482adc204"
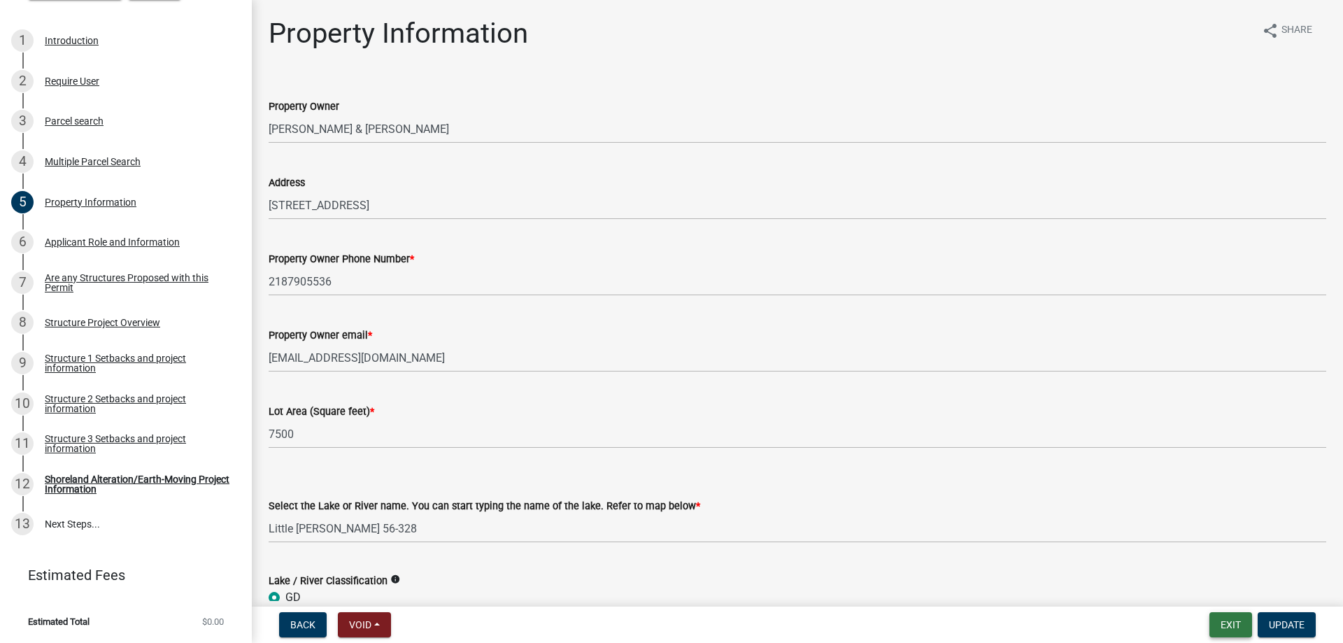
click at [1230, 621] on button "Exit" at bounding box center [1231, 624] width 43 height 25
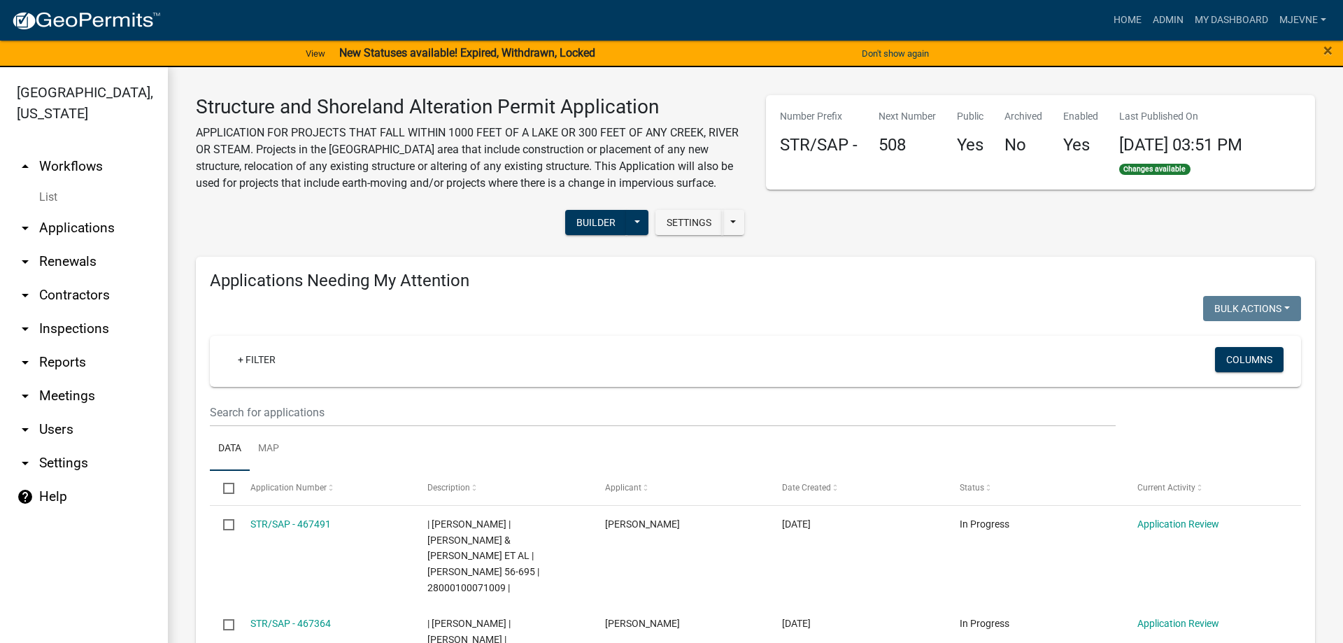
click at [77, 165] on link "arrow_drop_up Workflows" at bounding box center [84, 167] width 168 height 34
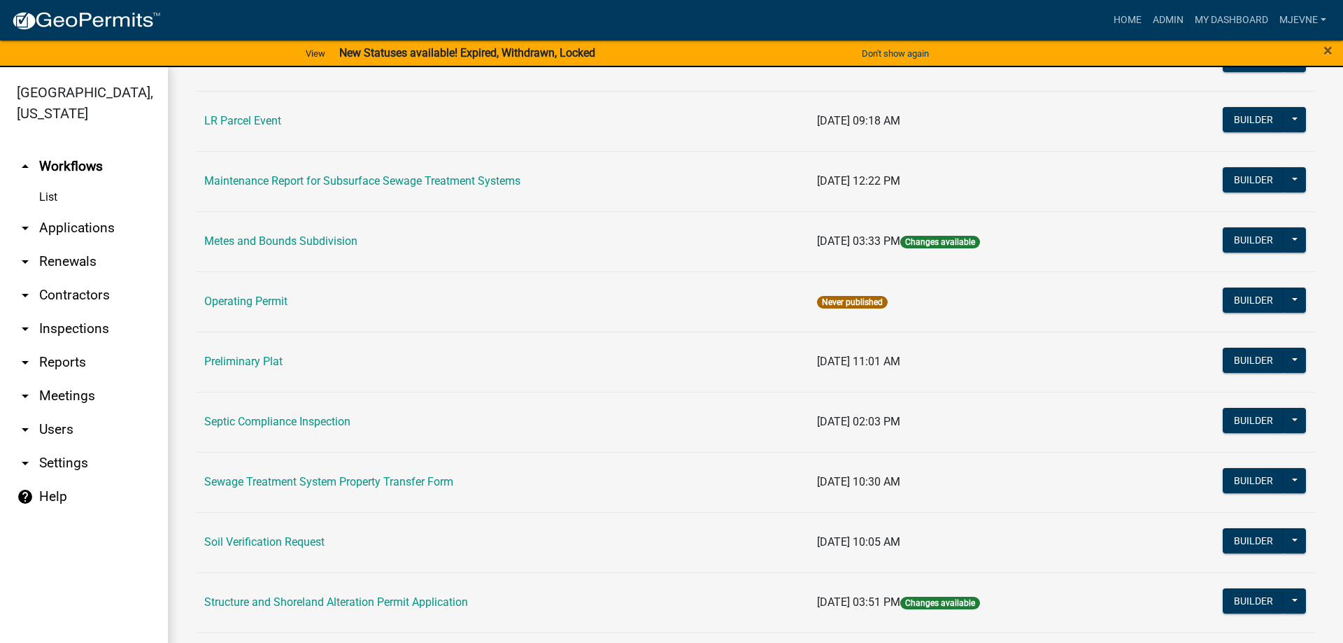
scroll to position [558, 0]
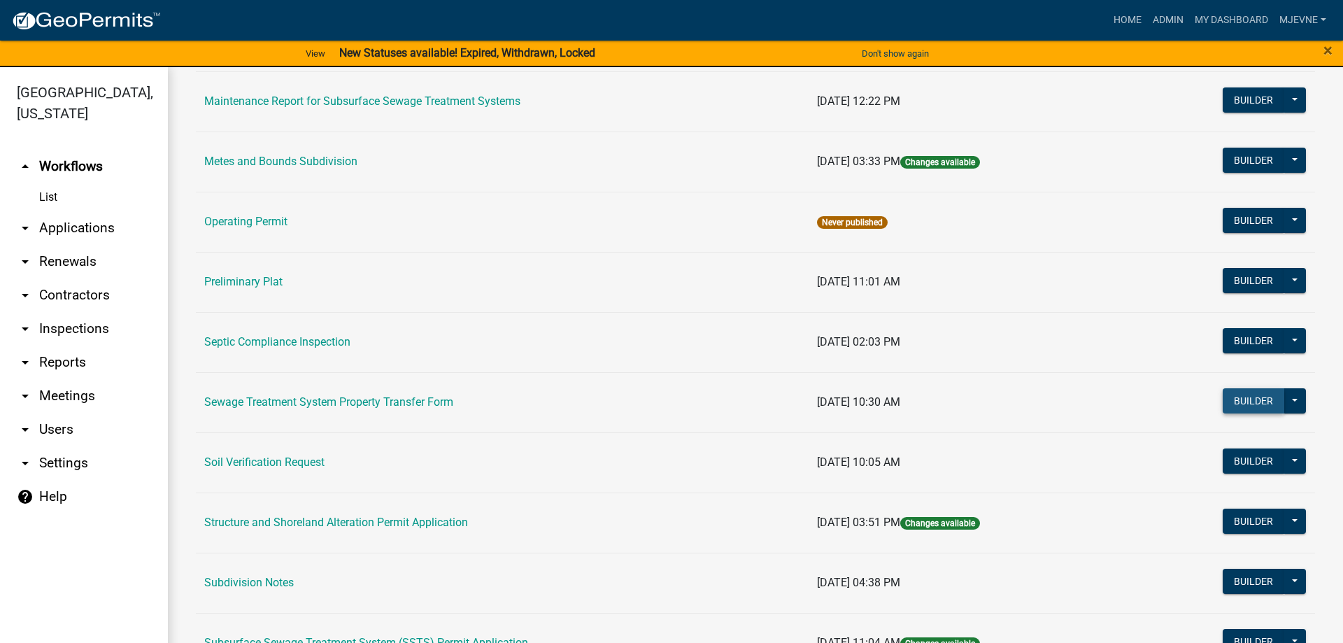
click at [1259, 394] on button "Builder" at bounding box center [1254, 400] width 62 height 25
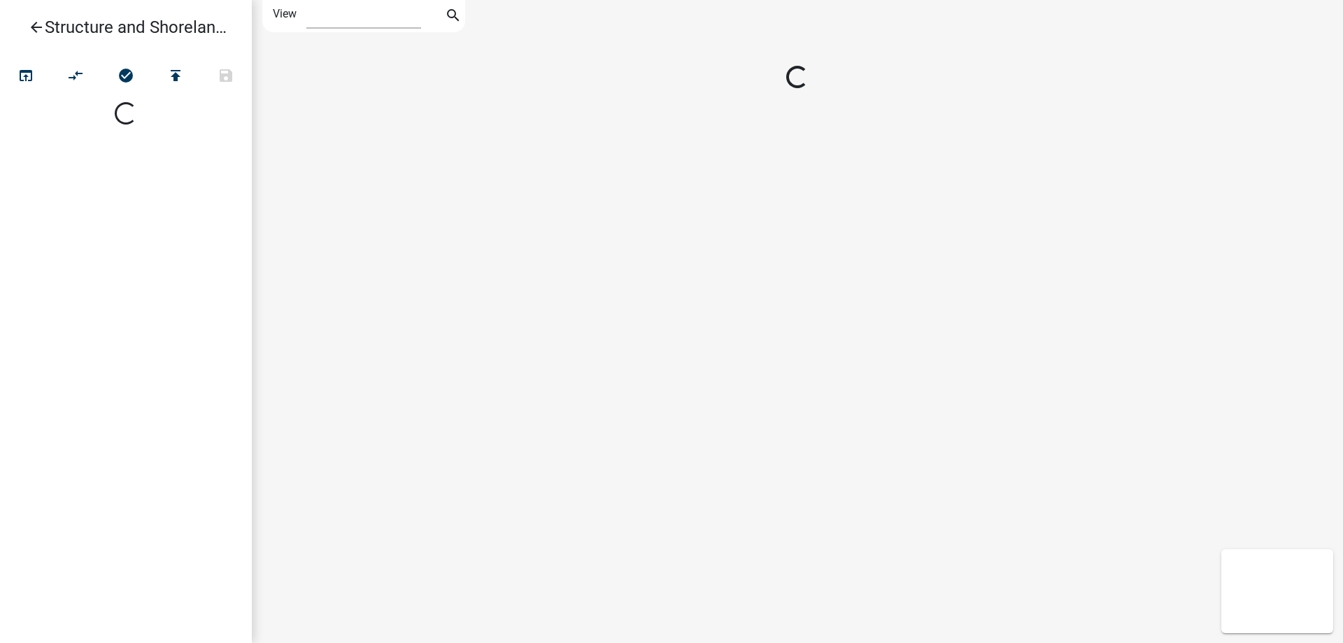
select select "1"
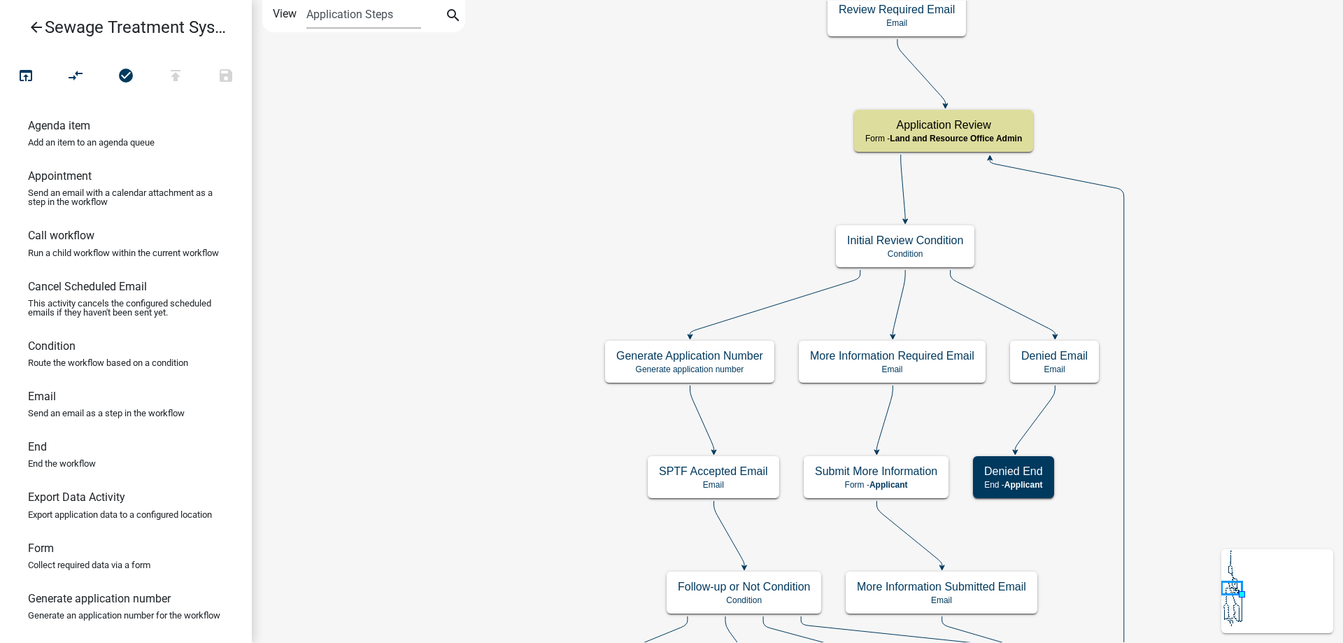
click at [528, 448] on div "Start Start - Applicant Introduction Form - Applicant Require User Require user…" at bounding box center [797, 321] width 1091 height 643
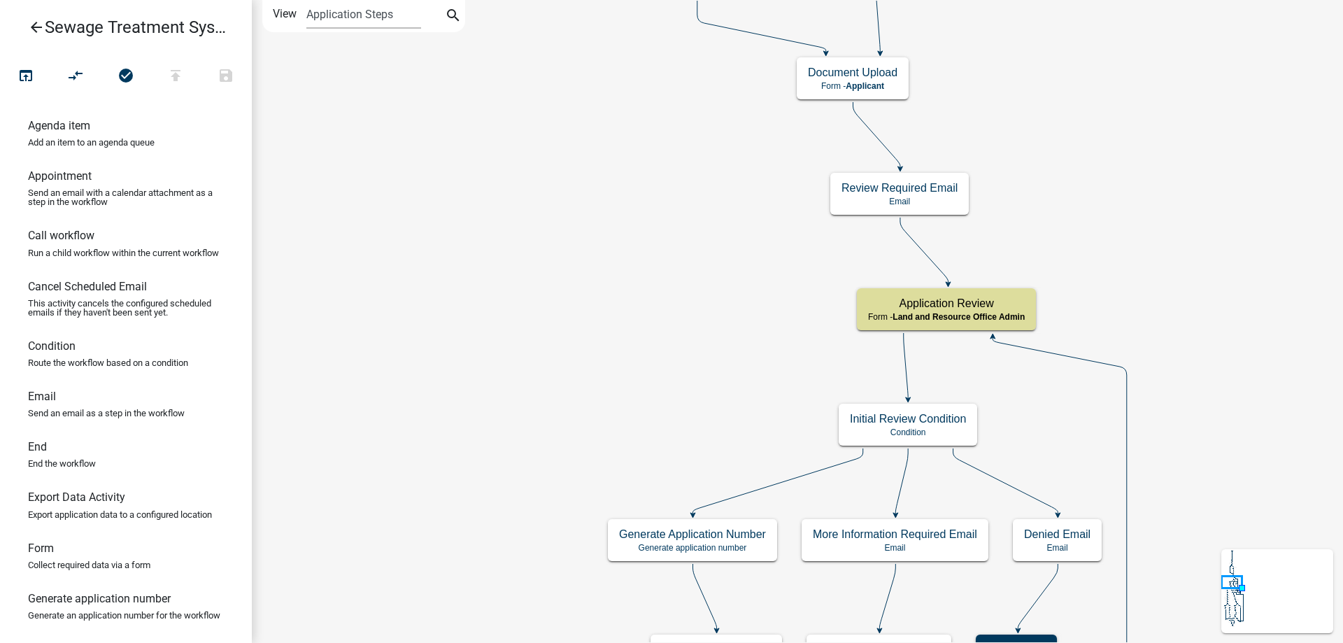
click at [494, 561] on div "Start Start - Applicant Introduction Form - Applicant Require User Require user…" at bounding box center [797, 321] width 1091 height 643
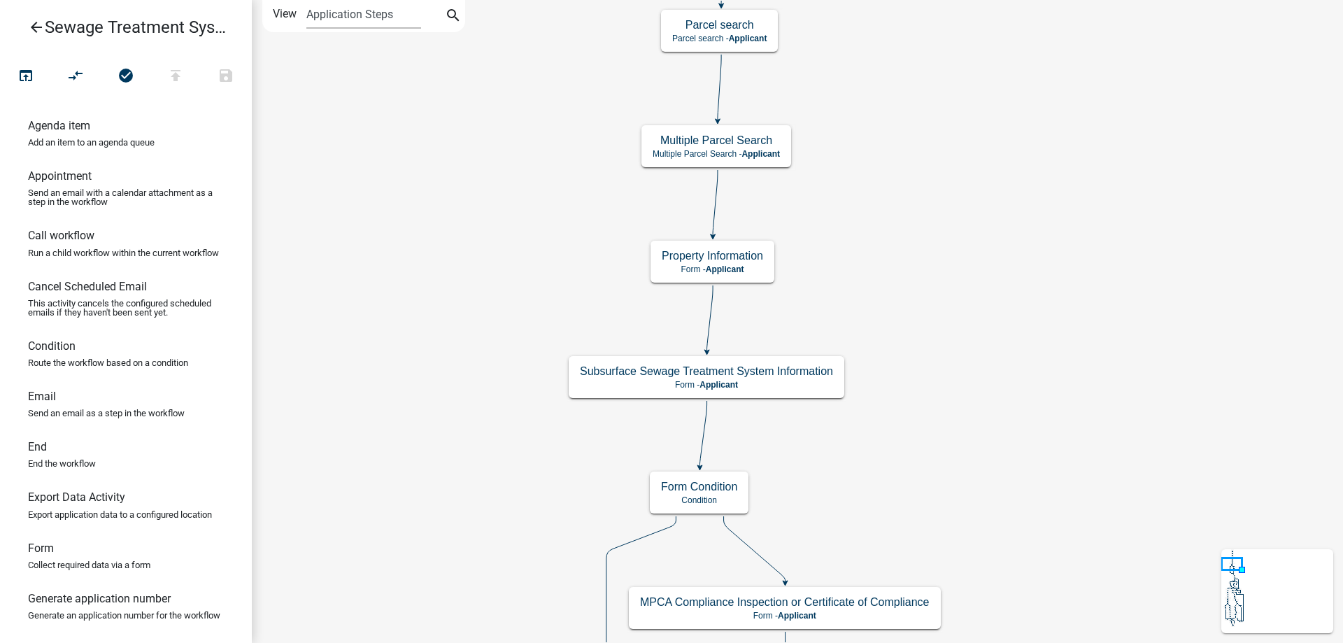
click at [1005, 420] on div "Start Start - Applicant Introduction Form - Applicant Require User Require user…" at bounding box center [797, 321] width 1091 height 643
click at [753, 264] on g "Property Information Form - Applicant" at bounding box center [713, 261] width 124 height 41
click at [753, 264] on div "Property Information Form - Applicant" at bounding box center [713, 262] width 124 height 42
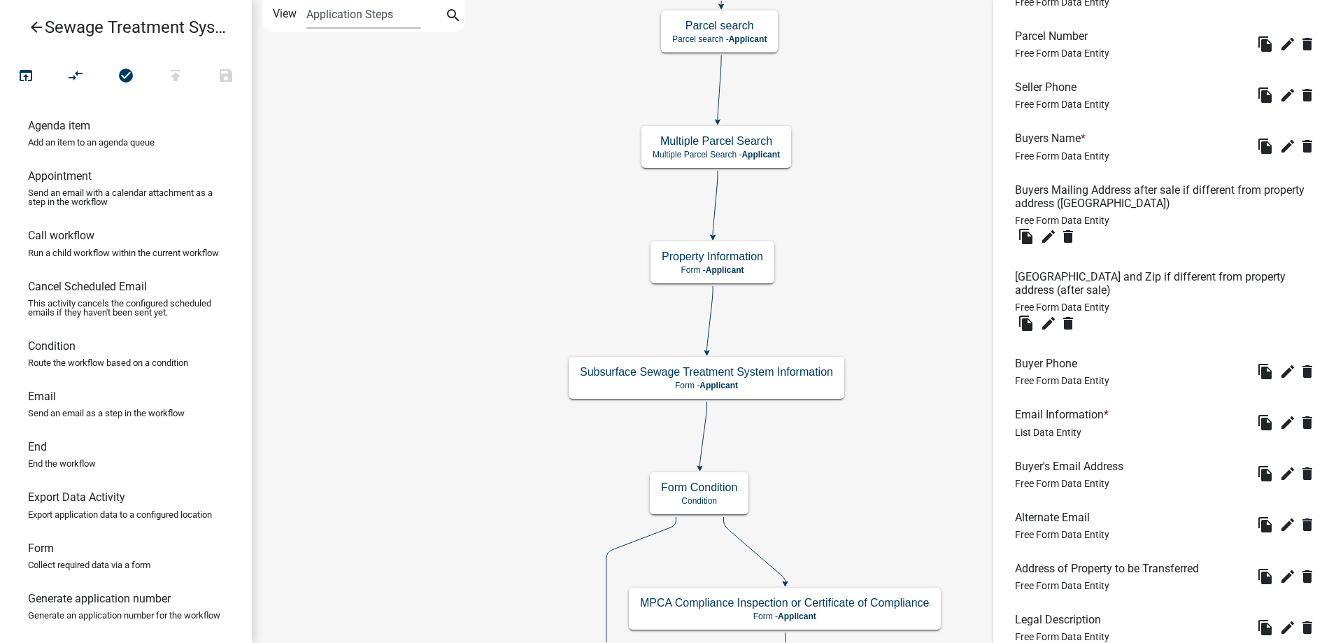
scroll to position [702, 0]
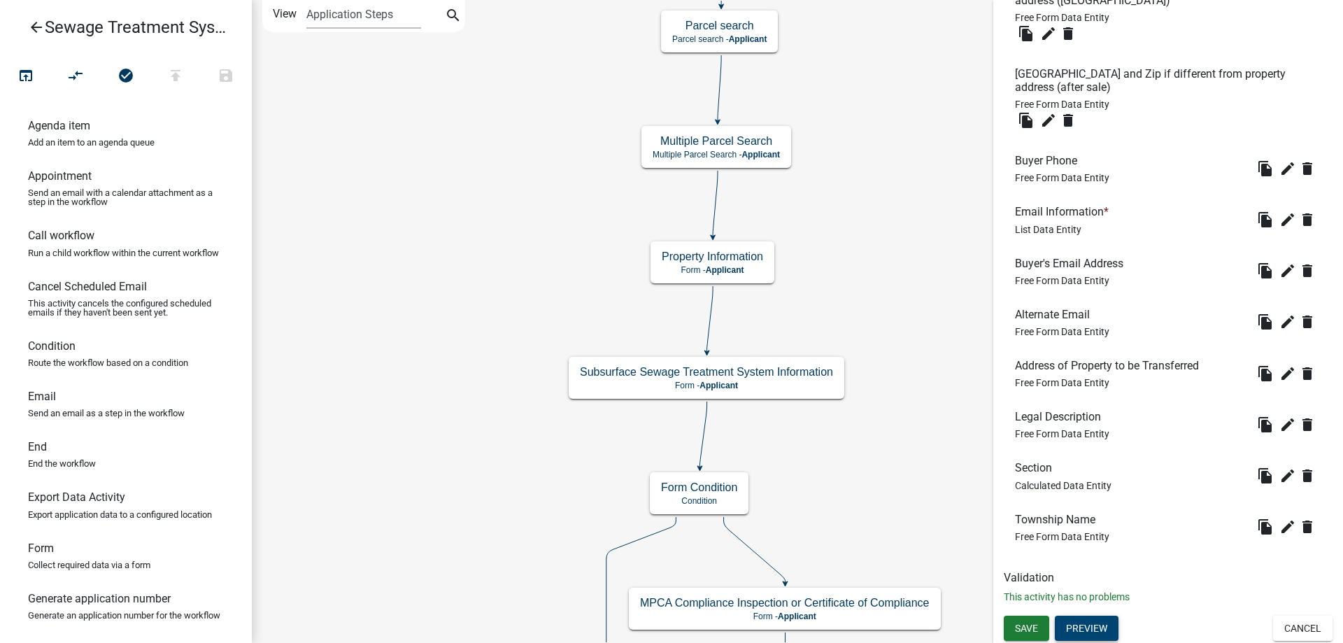
click at [1070, 628] on button "Preview" at bounding box center [1087, 628] width 64 height 25
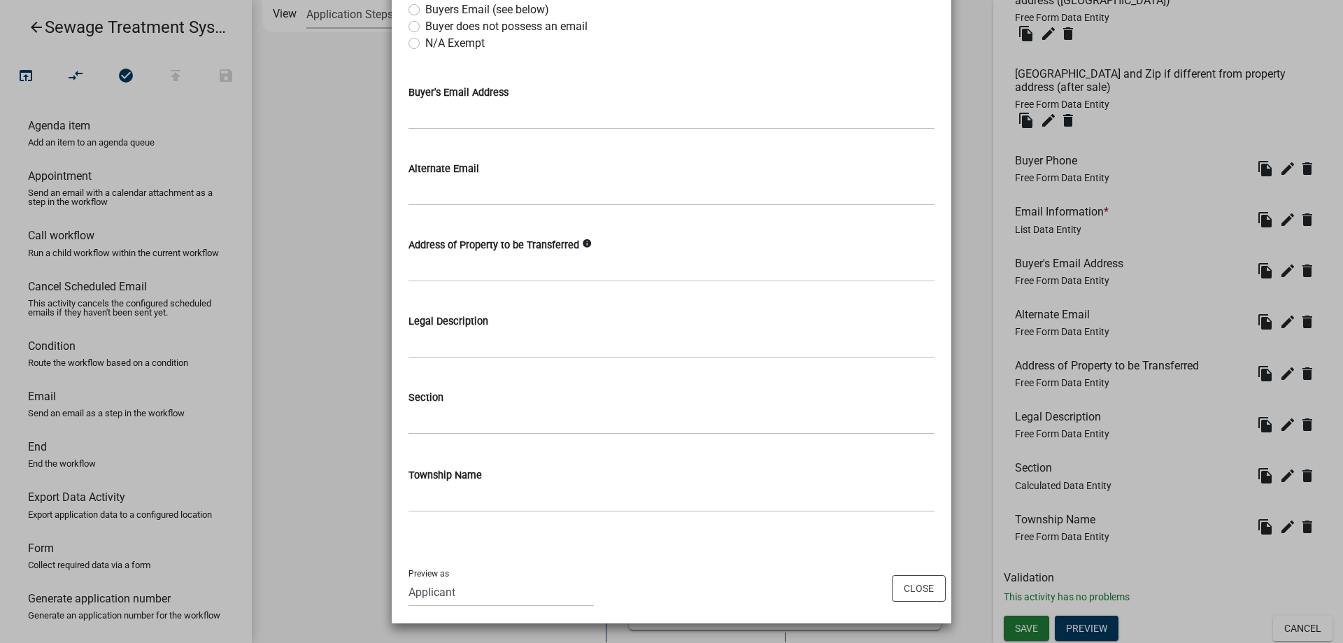
scroll to position [0, 0]
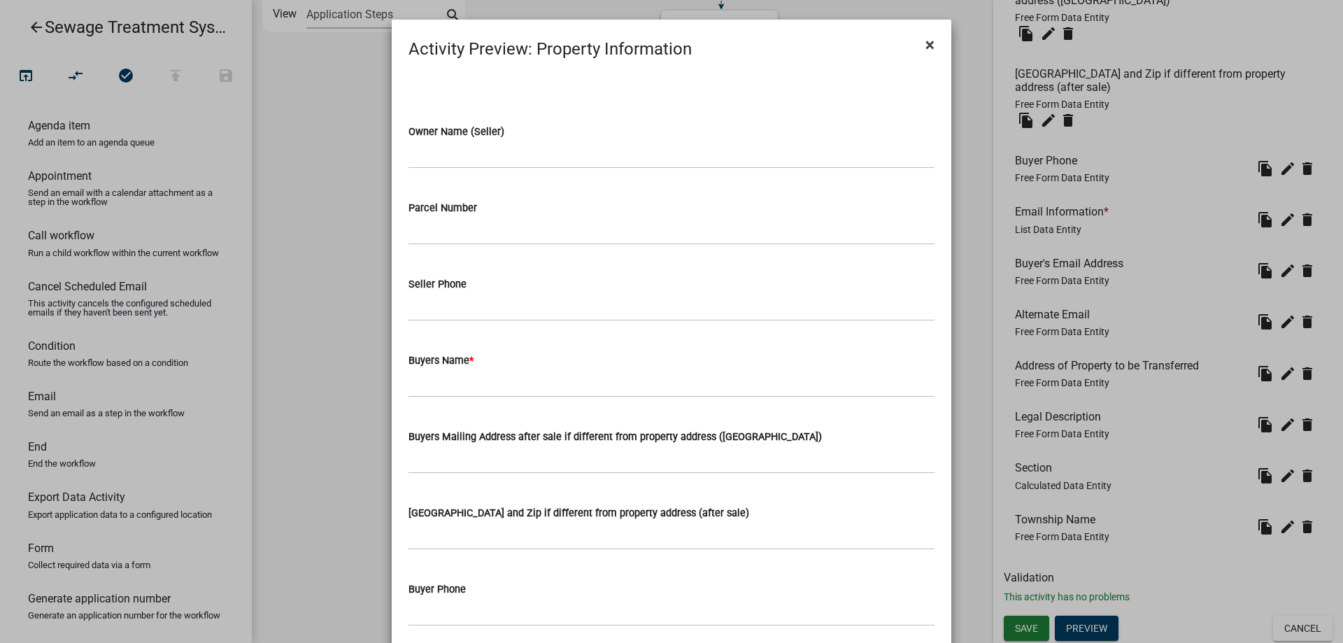
click at [928, 45] on span "×" at bounding box center [930, 45] width 9 height 20
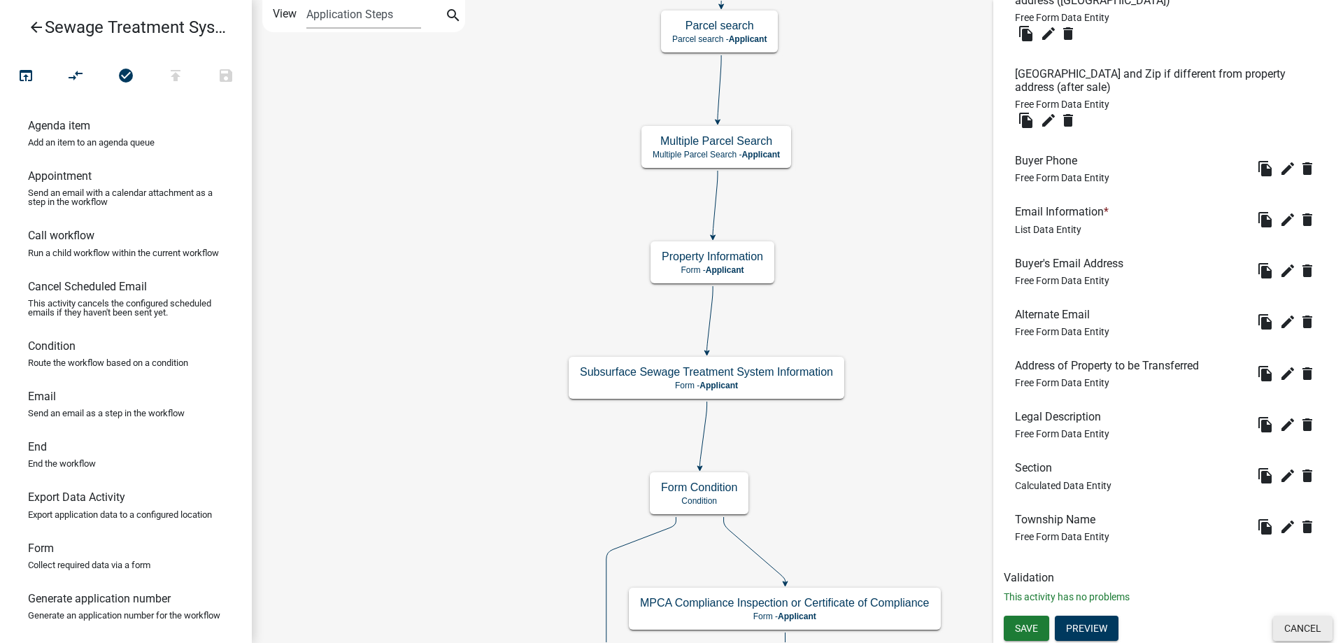
click at [1306, 630] on button "Cancel" at bounding box center [1302, 628] width 59 height 25
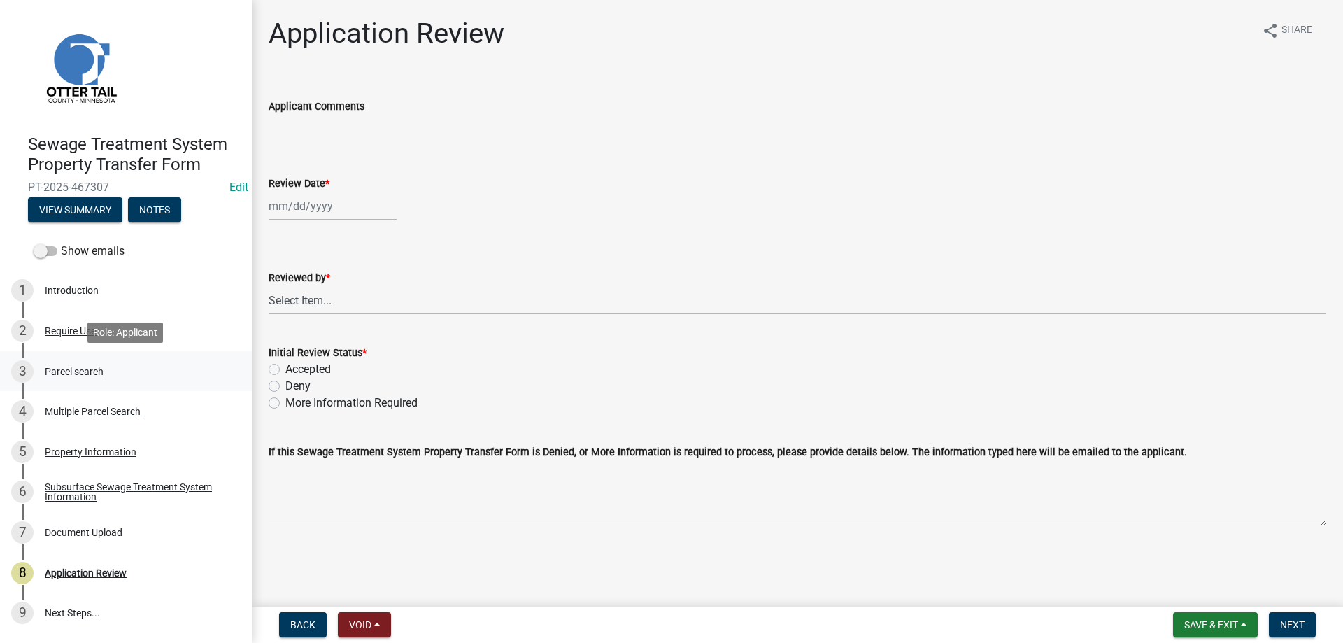
click at [80, 374] on div "Parcel search" at bounding box center [74, 372] width 59 height 10
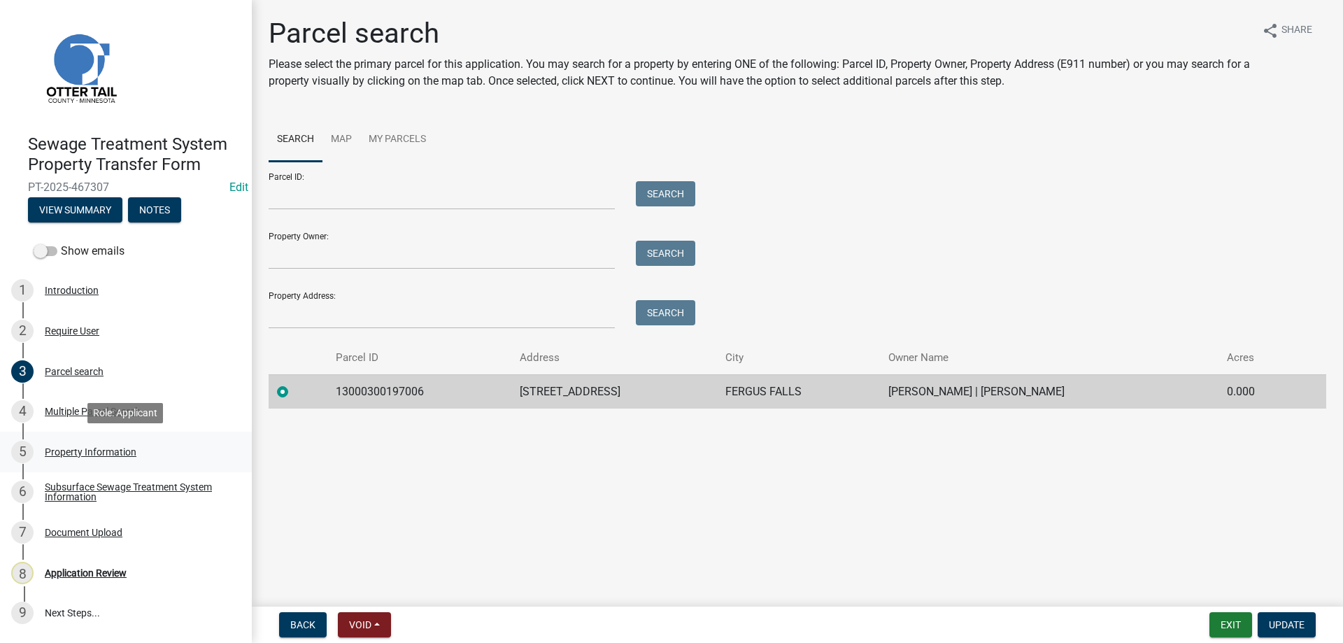
click at [100, 451] on div "Property Information" at bounding box center [91, 452] width 92 height 10
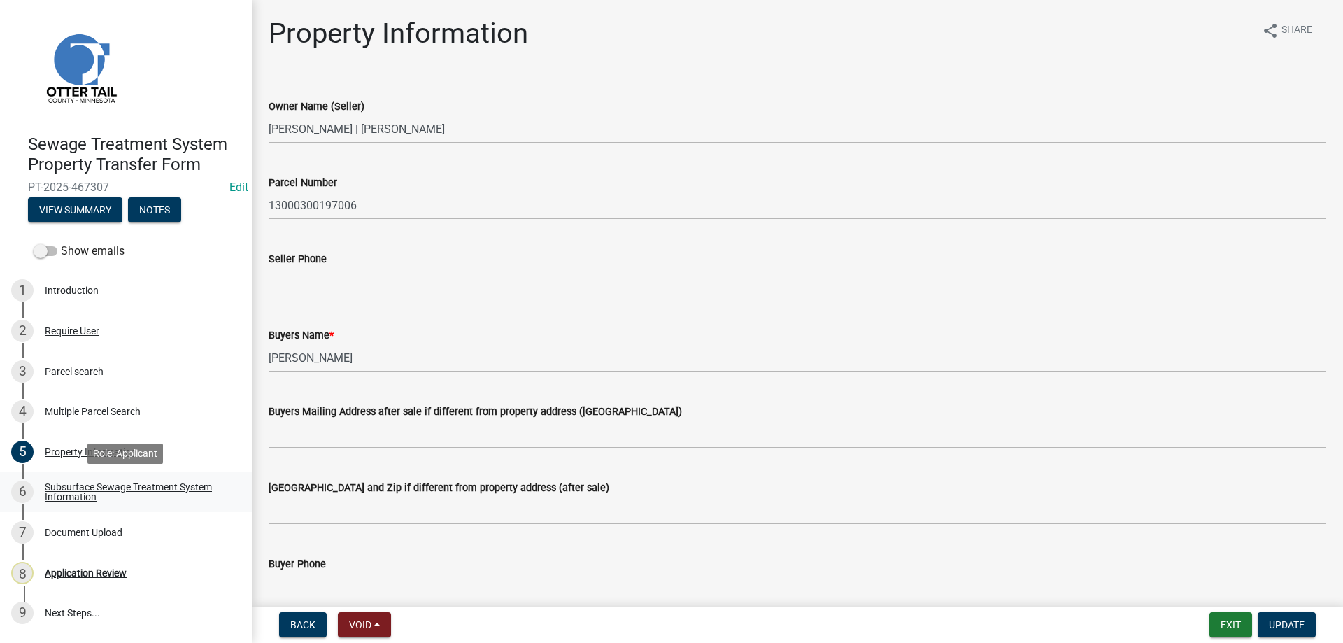
click at [79, 491] on div "Subsurface Sewage Treatment System Information" at bounding box center [137, 492] width 185 height 20
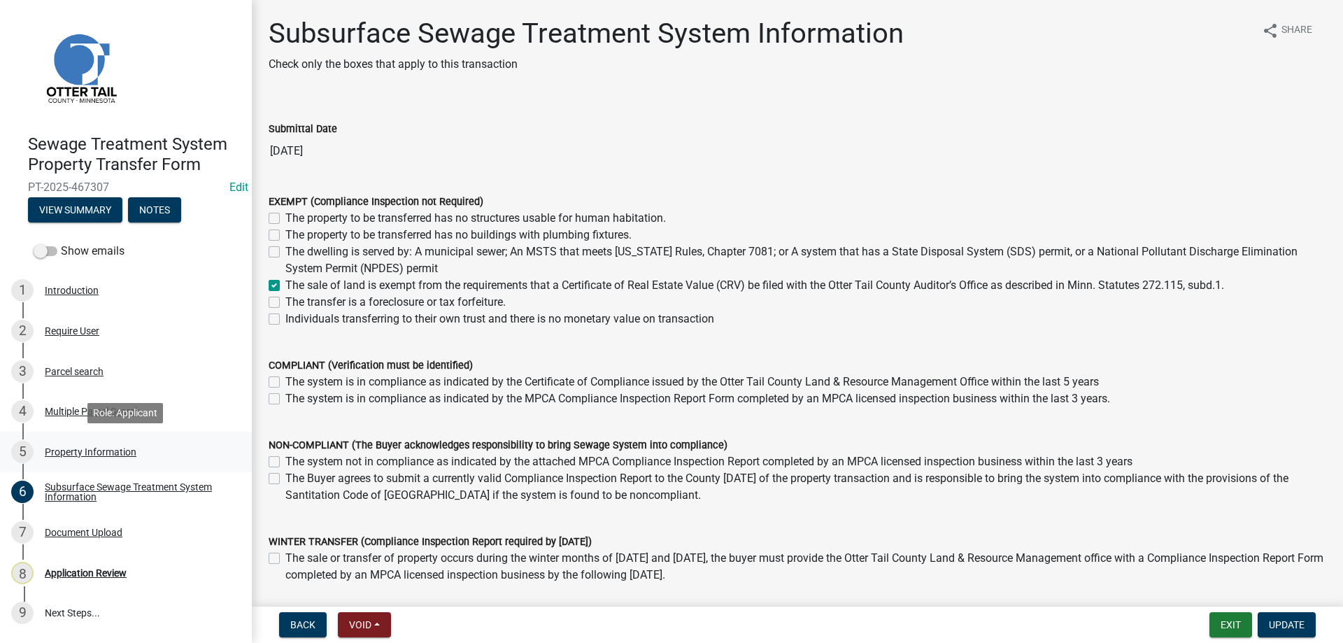
click at [65, 448] on div "Property Information" at bounding box center [91, 452] width 92 height 10
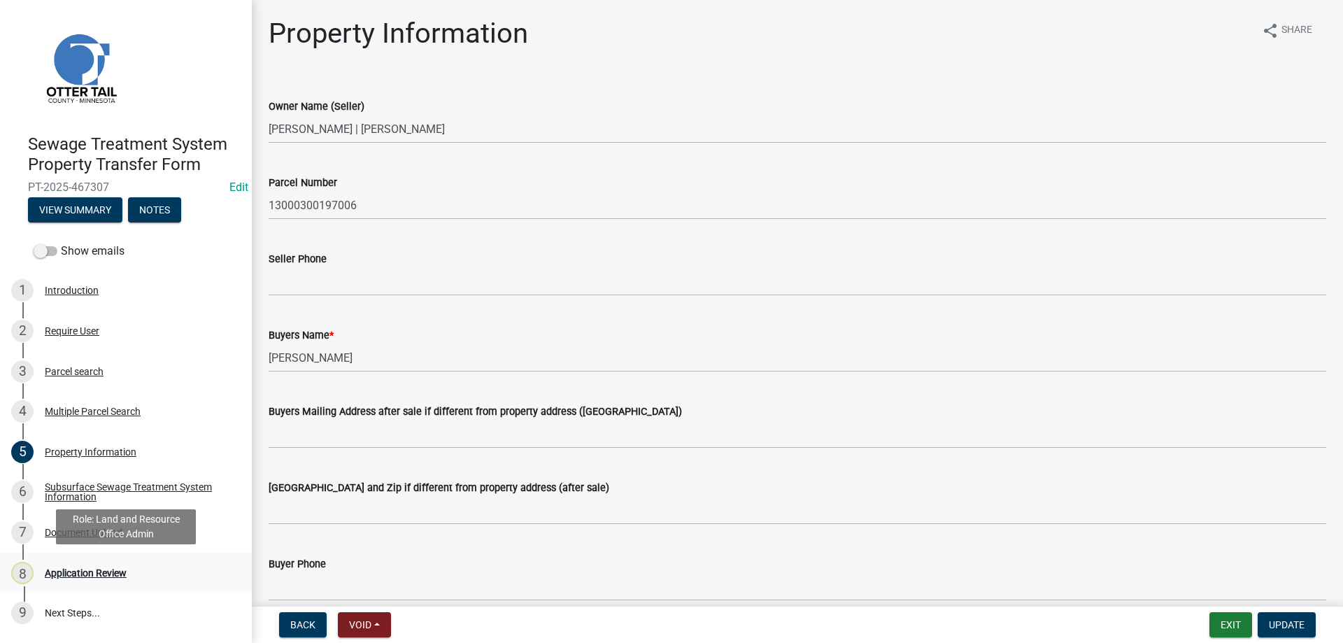
click at [80, 574] on div "Application Review" at bounding box center [86, 573] width 82 height 10
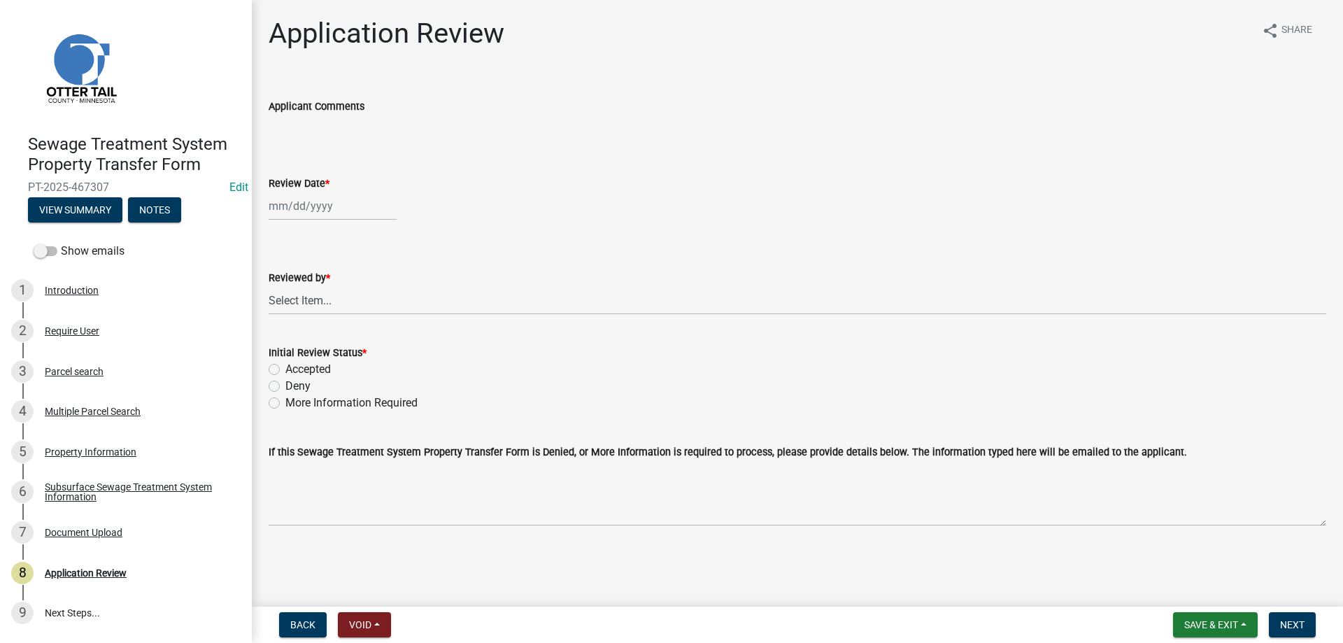
click at [302, 211] on input "Review Date *" at bounding box center [333, 206] width 128 height 29
select select "8"
select select "2025"
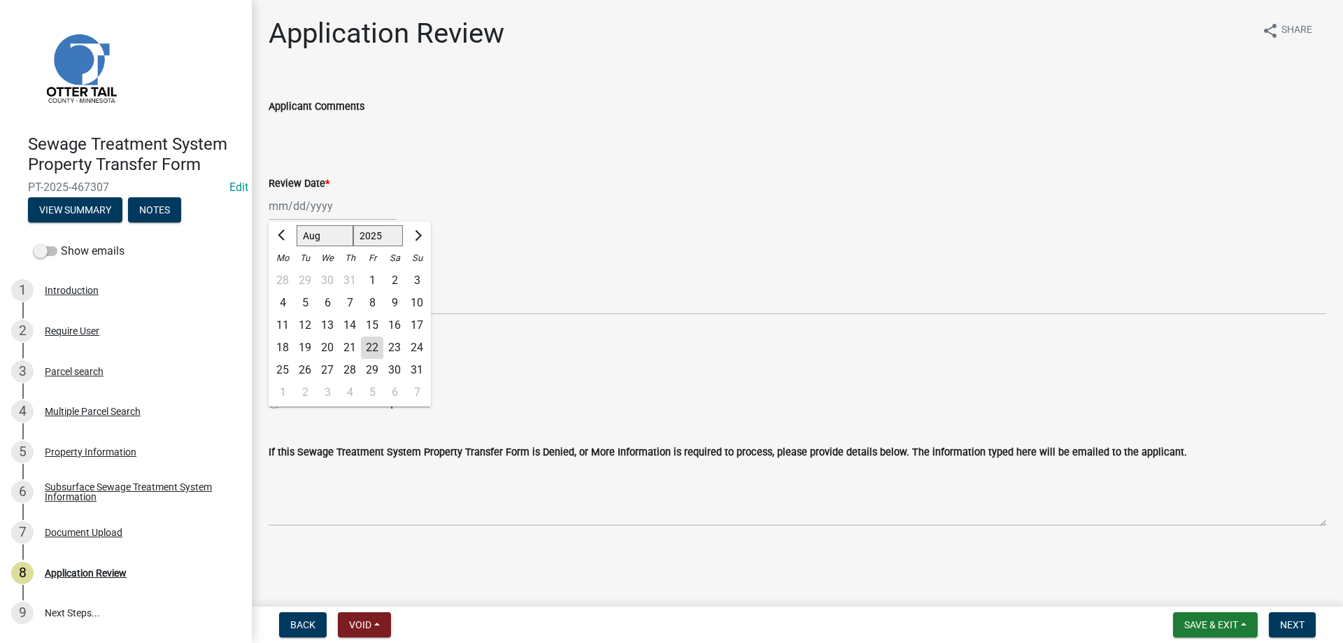
click at [374, 349] on div "22" at bounding box center [372, 348] width 22 height 22
type input "08/22/2025"
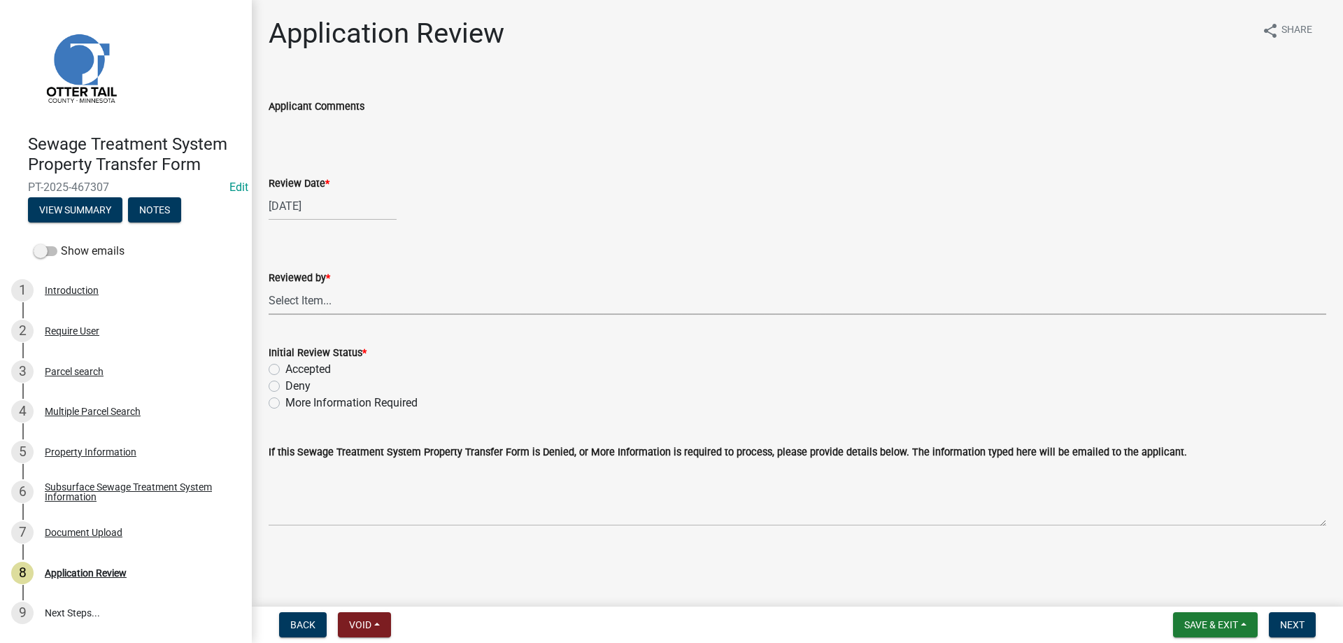
click at [269, 286] on select "Select Item... Alexis Newark Amy Busko Andrea Perales Brittany Tollefson Christ…" at bounding box center [798, 300] width 1058 height 29
click option "[PERSON_NAME]" at bounding box center [0, 0] width 0 height 0
select select "b4c12476-3918-4c31-b34d-126d47b866fd"
click at [285, 369] on label "Accepted" at bounding box center [307, 369] width 45 height 17
click at [285, 369] on input "Accepted" at bounding box center [289, 365] width 9 height 9
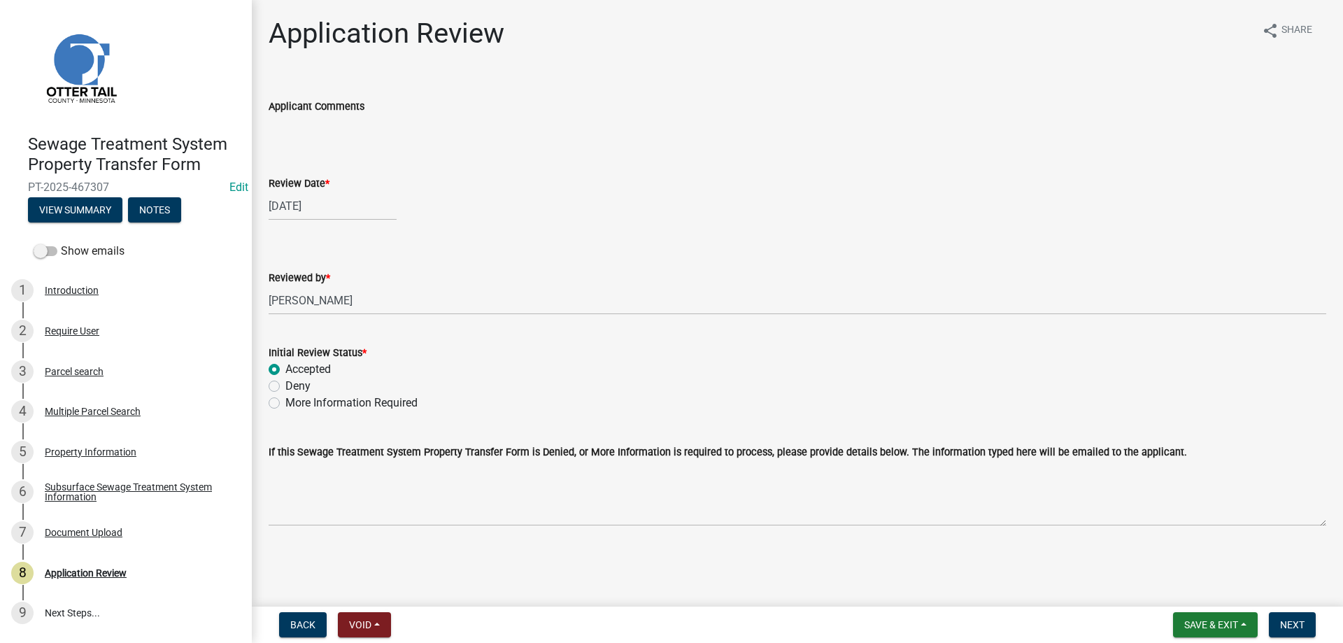
radio input "true"
click at [1296, 626] on span "Next" at bounding box center [1292, 624] width 24 height 11
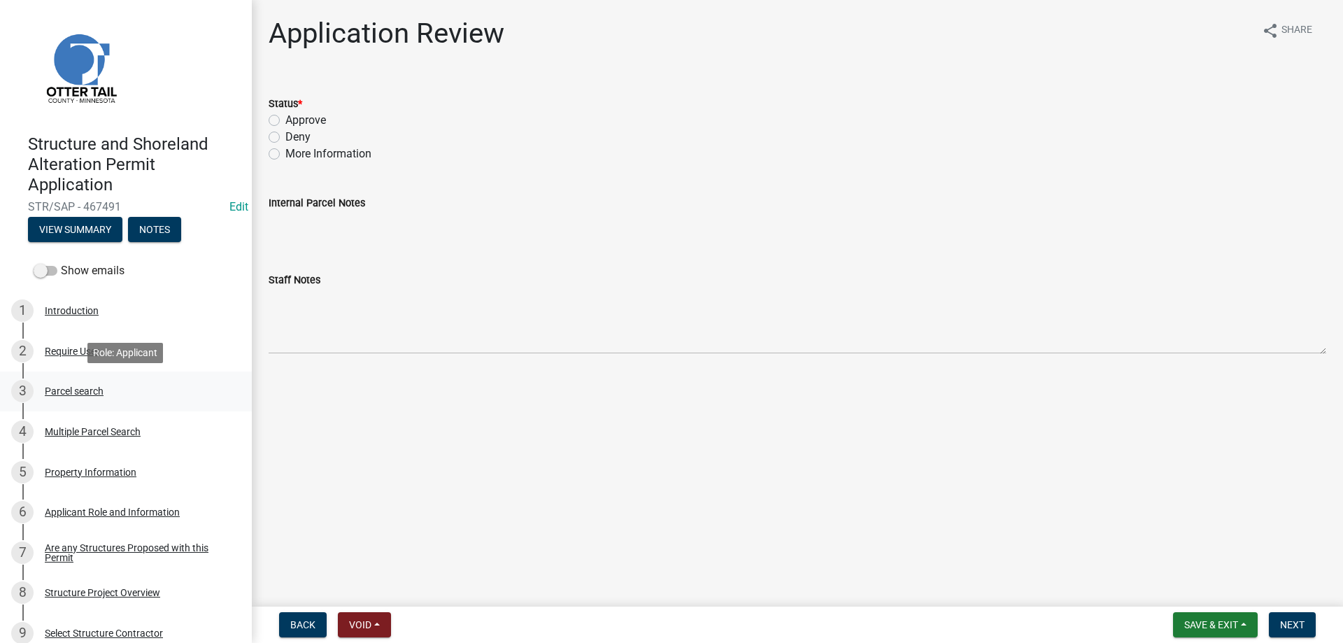
click at [58, 391] on div "Parcel search" at bounding box center [74, 391] width 59 height 10
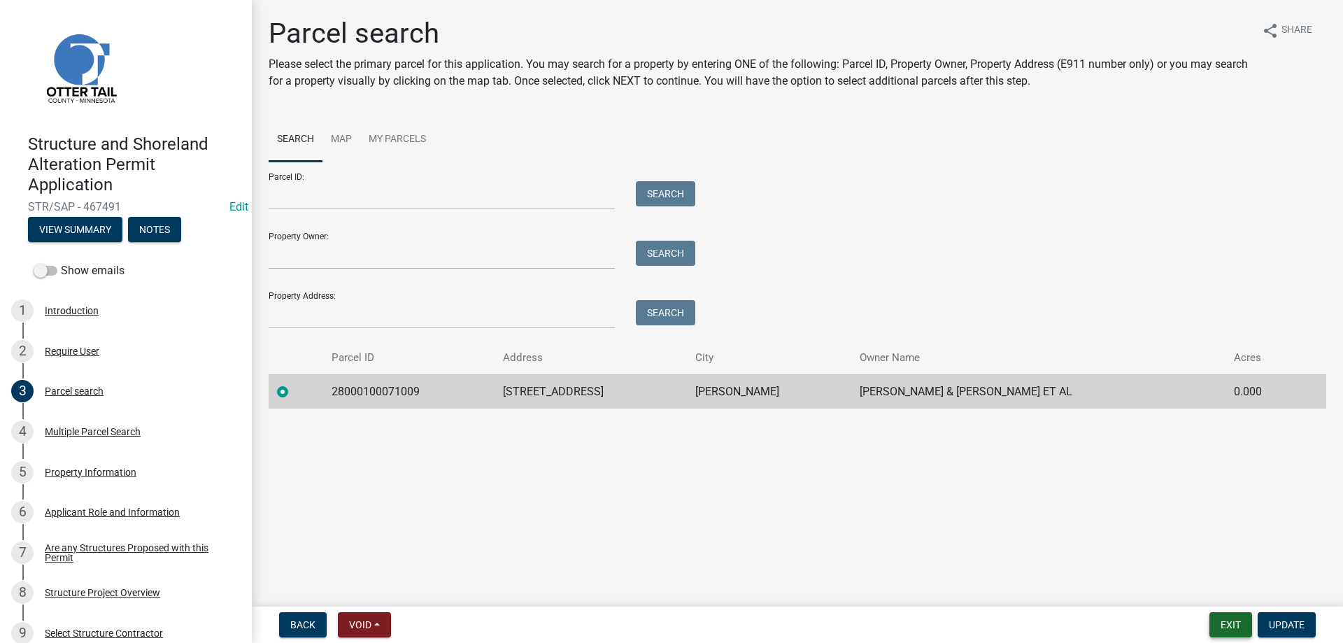
click at [1233, 625] on button "Exit" at bounding box center [1231, 624] width 43 height 25
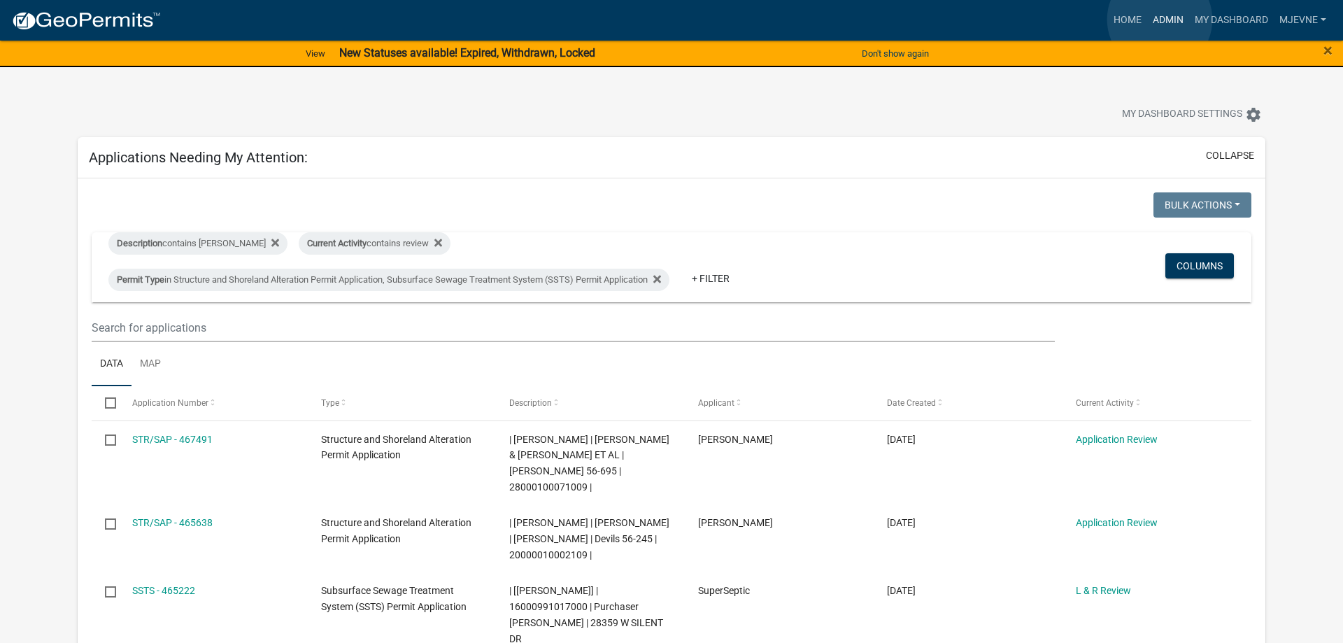
click at [1160, 20] on link "Admin" at bounding box center [1168, 20] width 42 height 27
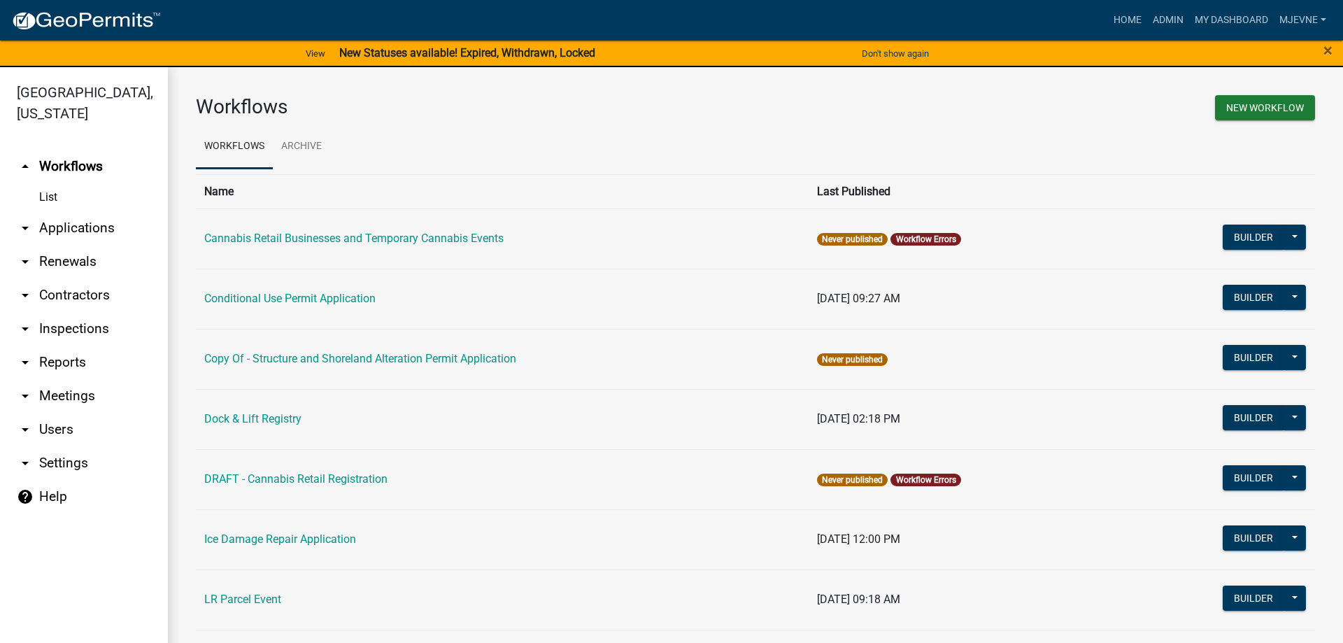
click at [68, 232] on link "arrow_drop_down Applications" at bounding box center [84, 228] width 168 height 34
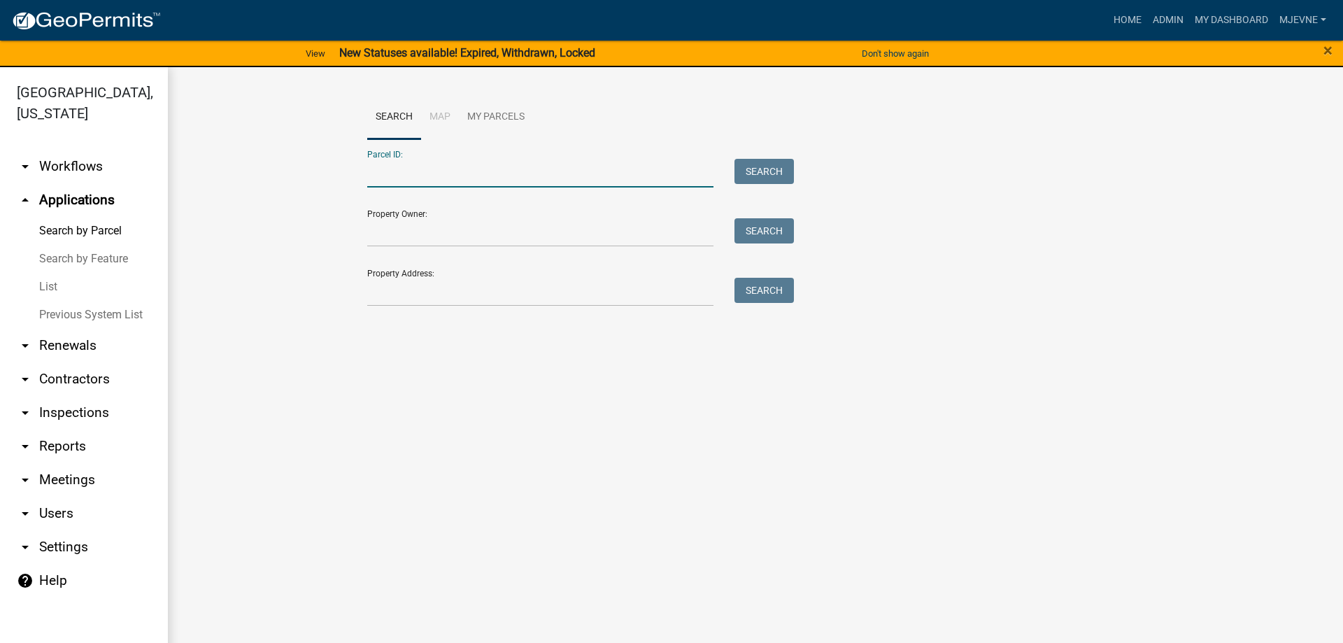
paste input "52000990282000"
click at [753, 173] on button "Search" at bounding box center [764, 171] width 59 height 25
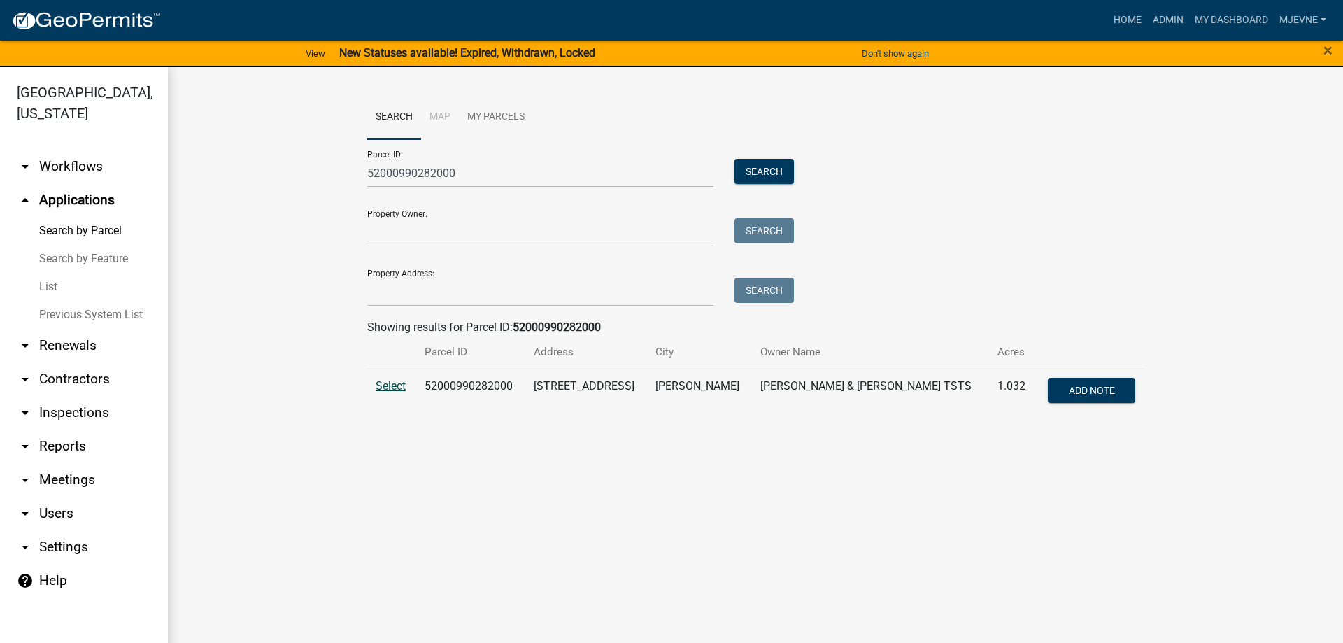
click at [385, 386] on span "Select" at bounding box center [391, 385] width 30 height 13
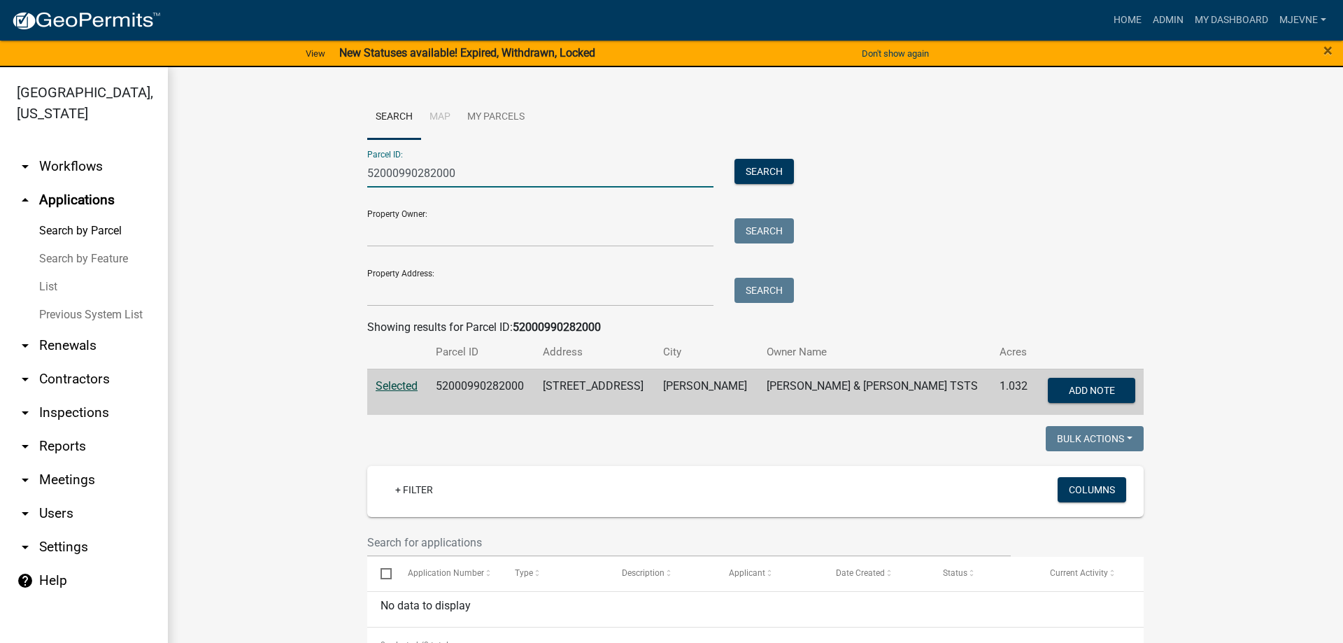
drag, startPoint x: 462, startPoint y: 172, endPoint x: 319, endPoint y: 163, distance: 143.7
click at [367, 163] on input "52000990282000" at bounding box center [540, 173] width 346 height 29
paste input "3001"
type input "52000990283001"
click at [762, 164] on button "Search" at bounding box center [764, 171] width 59 height 25
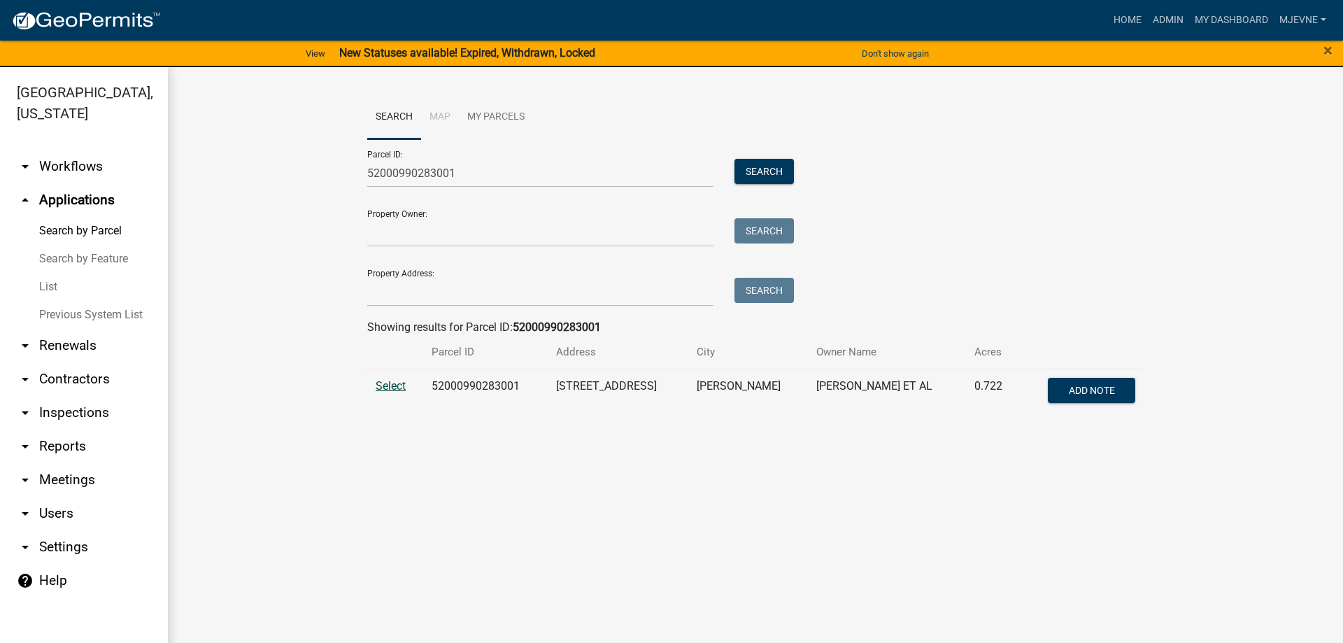
click at [386, 383] on span "Select" at bounding box center [391, 385] width 30 height 13
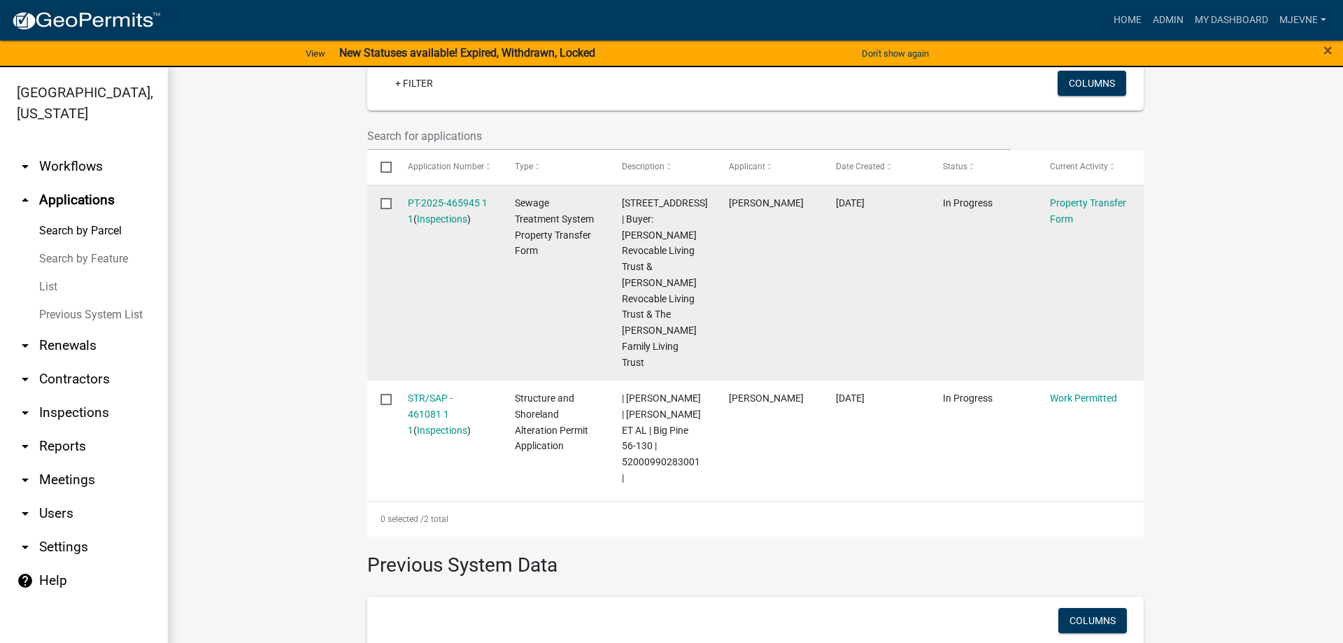
scroll to position [479, 0]
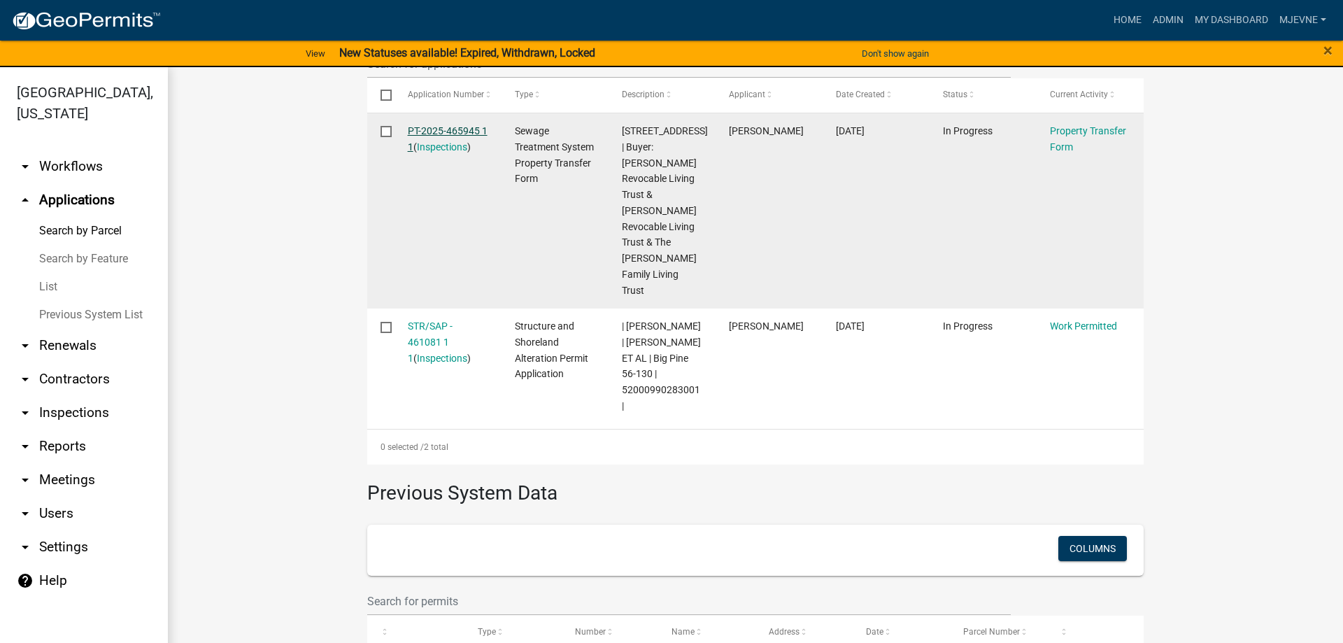
click at [434, 131] on link "PT-2025-465945 1 1" at bounding box center [448, 138] width 80 height 27
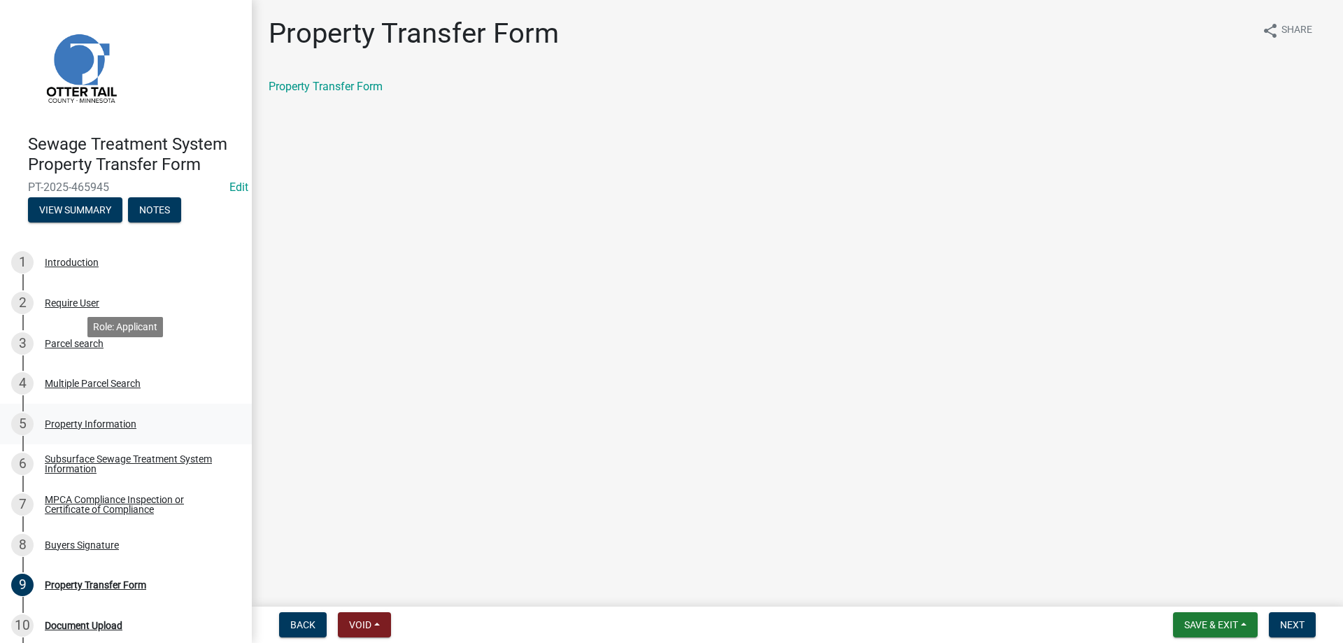
scroll to position [89, 0]
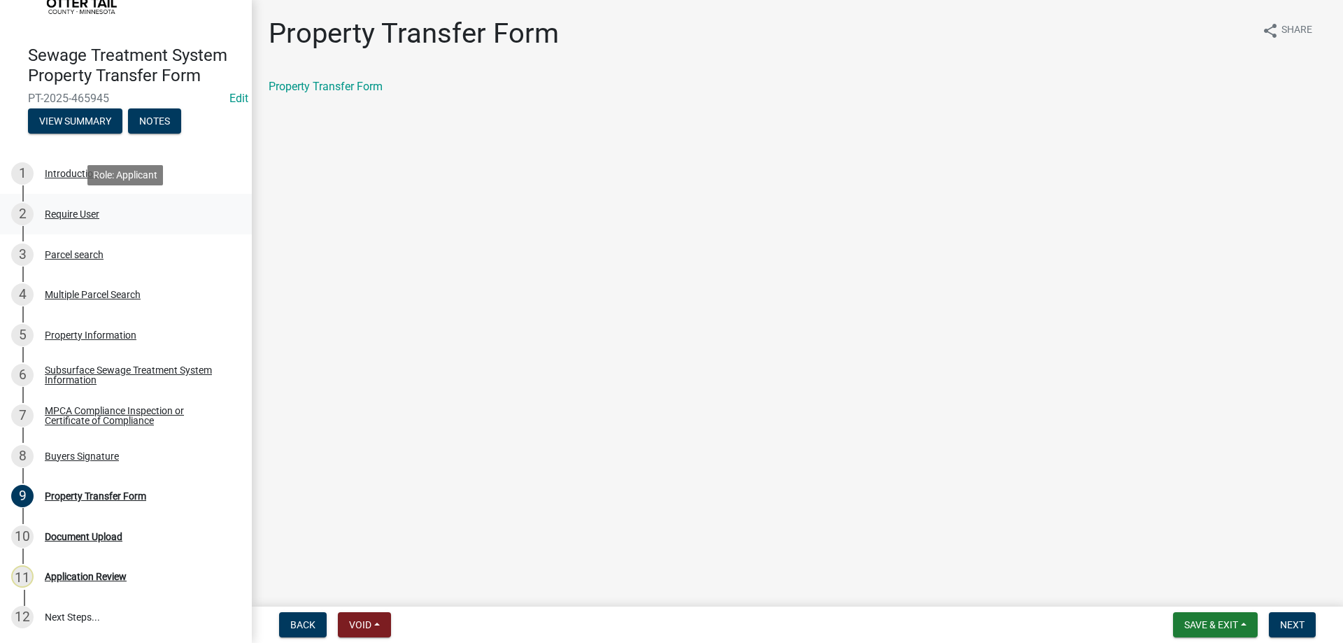
click at [62, 218] on div "Require User" at bounding box center [72, 214] width 55 height 10
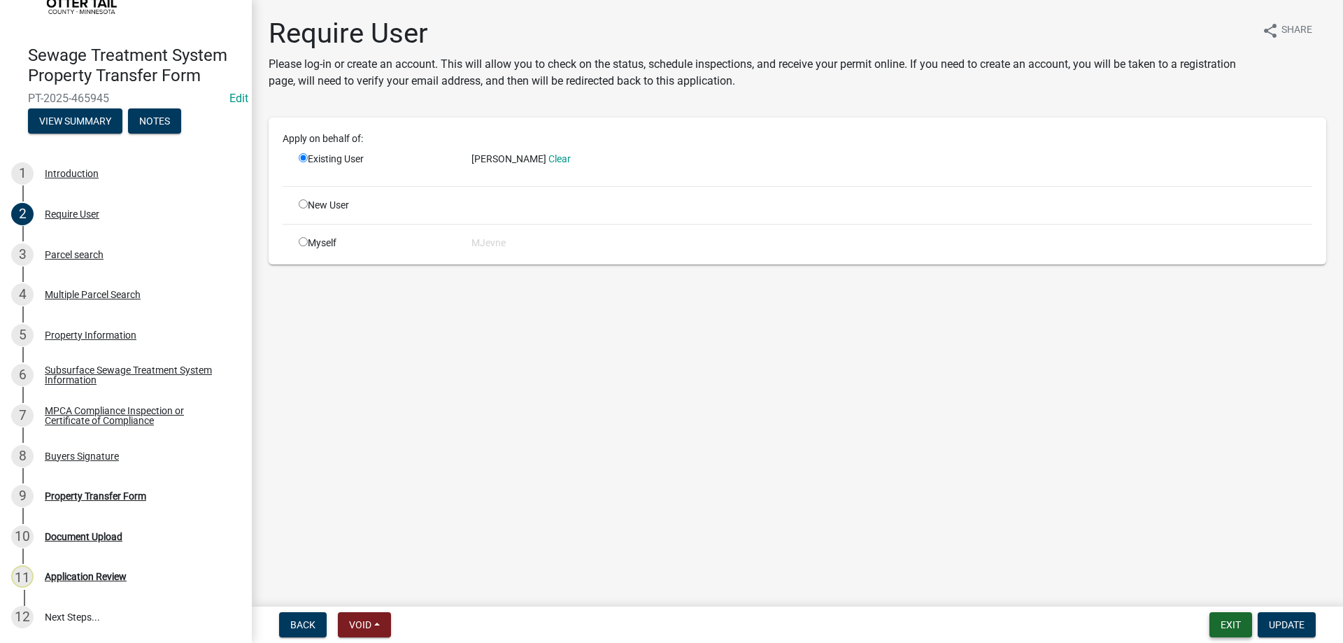
click at [1226, 624] on button "Exit" at bounding box center [1231, 624] width 43 height 25
